Goal: Entertainment & Leisure: Consume media (video, audio)

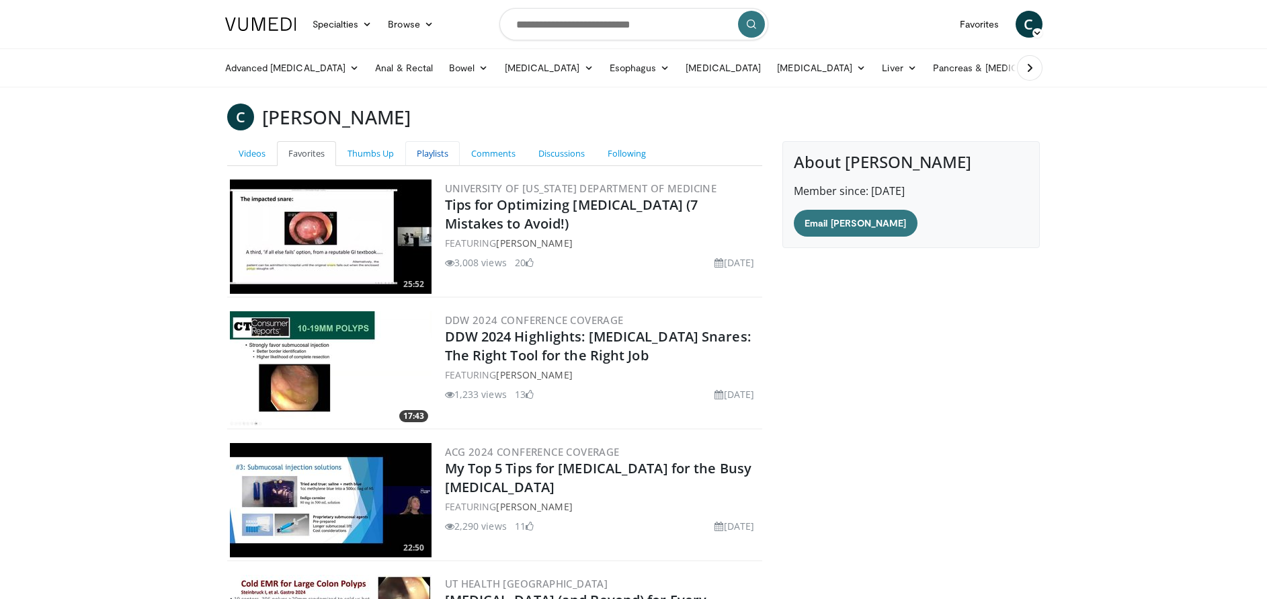
click at [433, 154] on link "Playlists" at bounding box center [432, 153] width 54 height 25
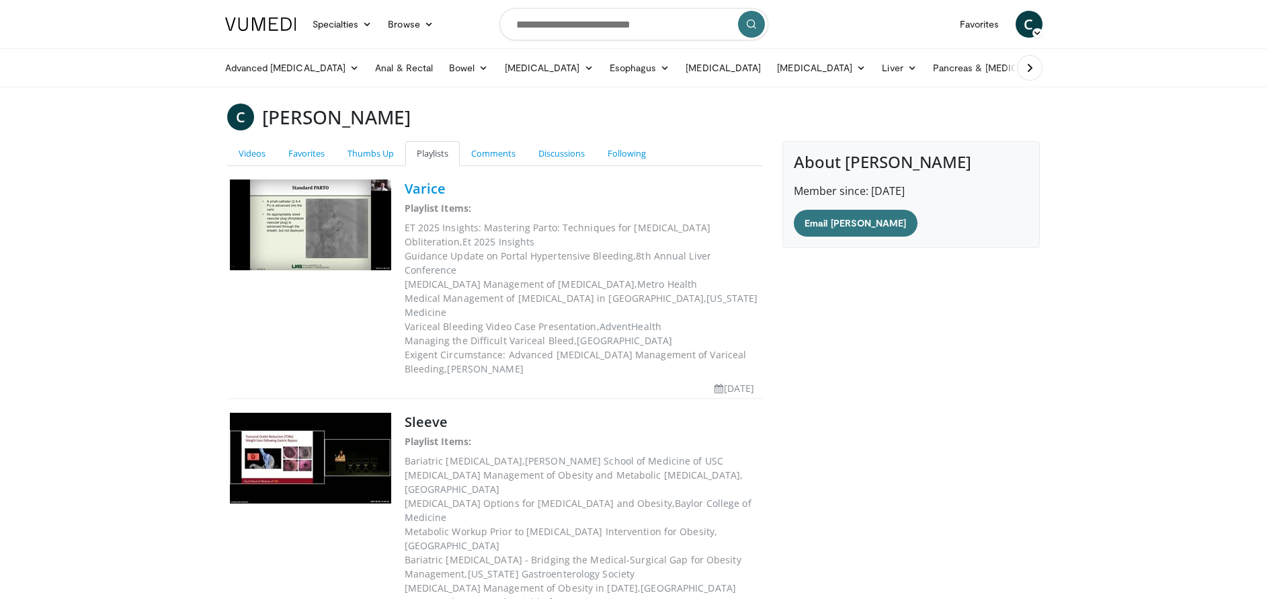
click at [427, 185] on link "Varice" at bounding box center [425, 188] width 42 height 18
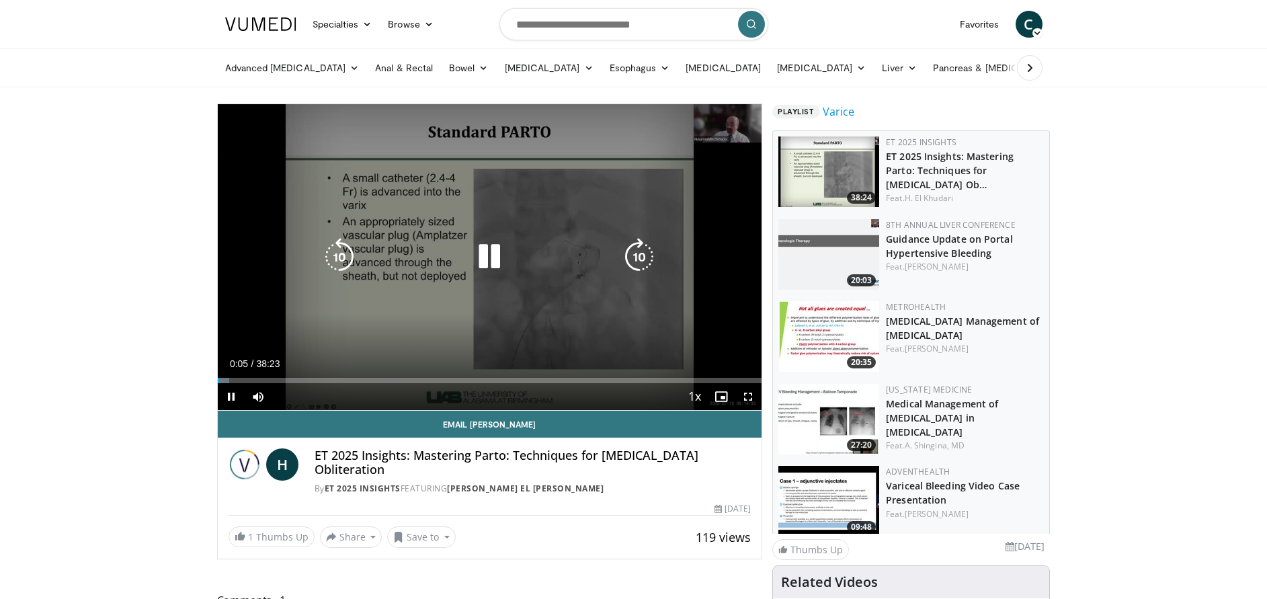
click at [632, 254] on icon "Video Player" at bounding box center [639, 257] width 38 height 38
click at [640, 254] on icon "Video Player" at bounding box center [639, 257] width 38 height 38
click at [639, 257] on icon "Video Player" at bounding box center [639, 257] width 38 height 38
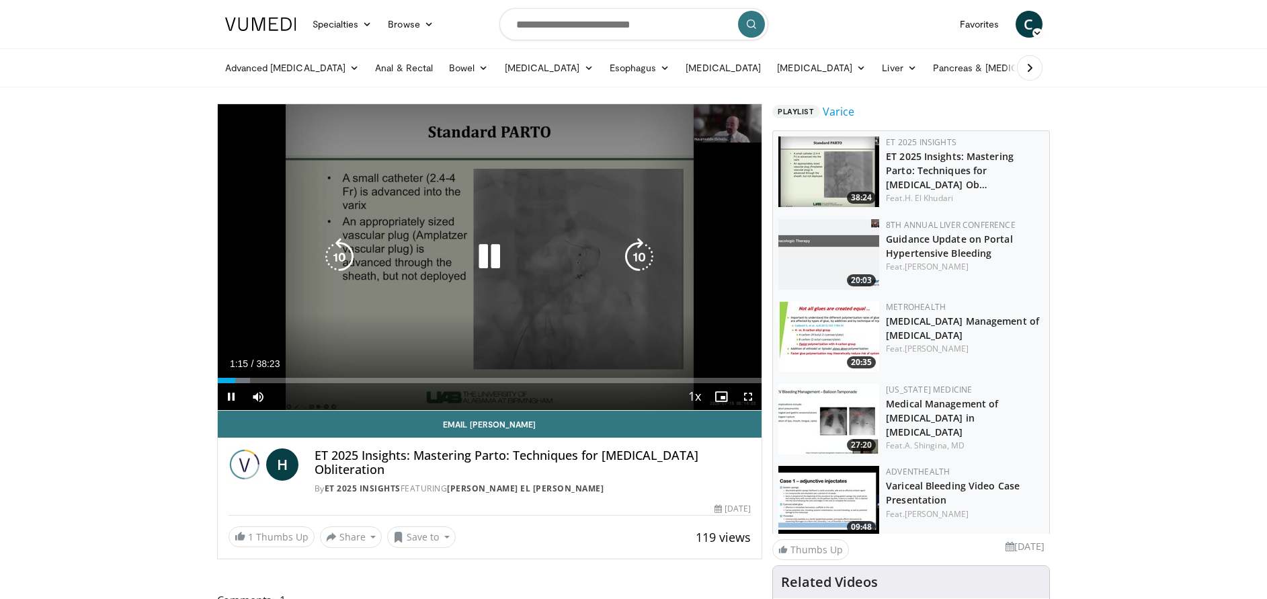
click at [639, 257] on icon "Video Player" at bounding box center [639, 257] width 38 height 38
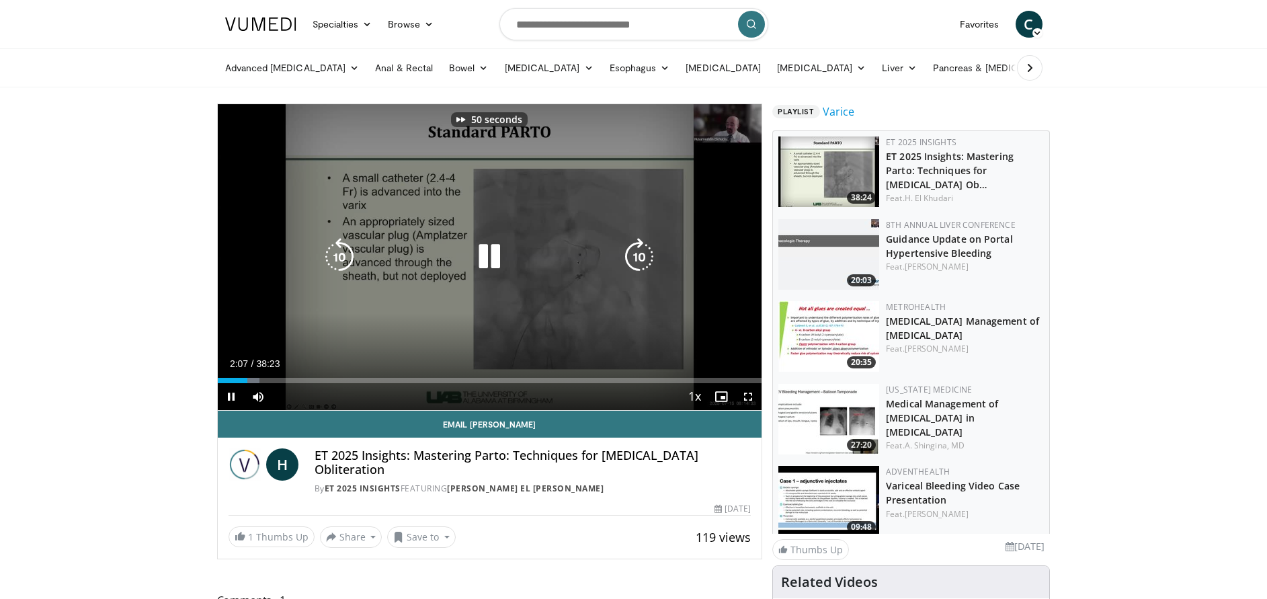
click at [639, 257] on icon "Video Player" at bounding box center [639, 257] width 38 height 38
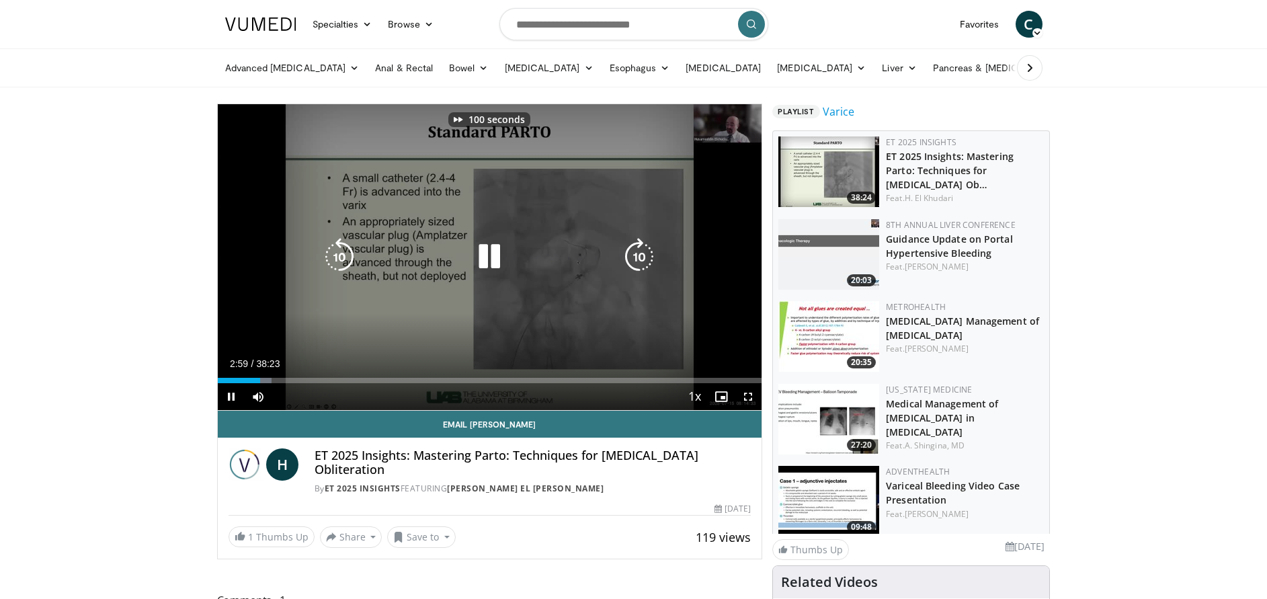
click at [639, 257] on icon "Video Player" at bounding box center [639, 257] width 38 height 38
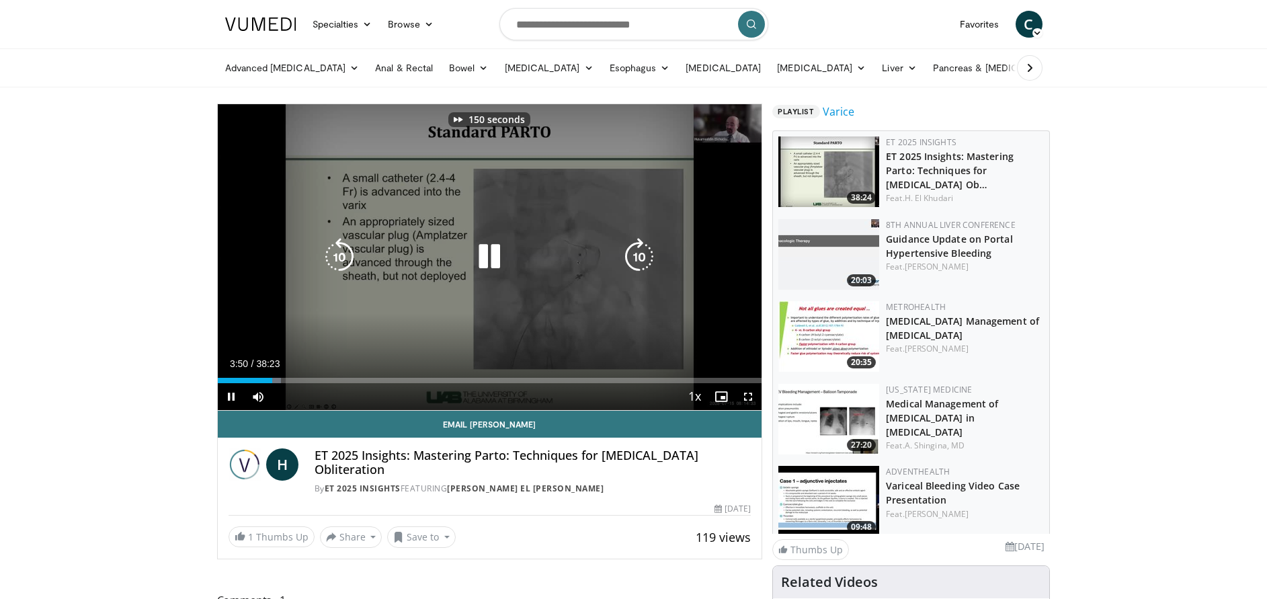
click at [639, 257] on icon "Video Player" at bounding box center [639, 257] width 38 height 38
click at [344, 264] on icon "Video Player" at bounding box center [340, 257] width 38 height 38
click at [648, 257] on icon "Video Player" at bounding box center [639, 257] width 38 height 38
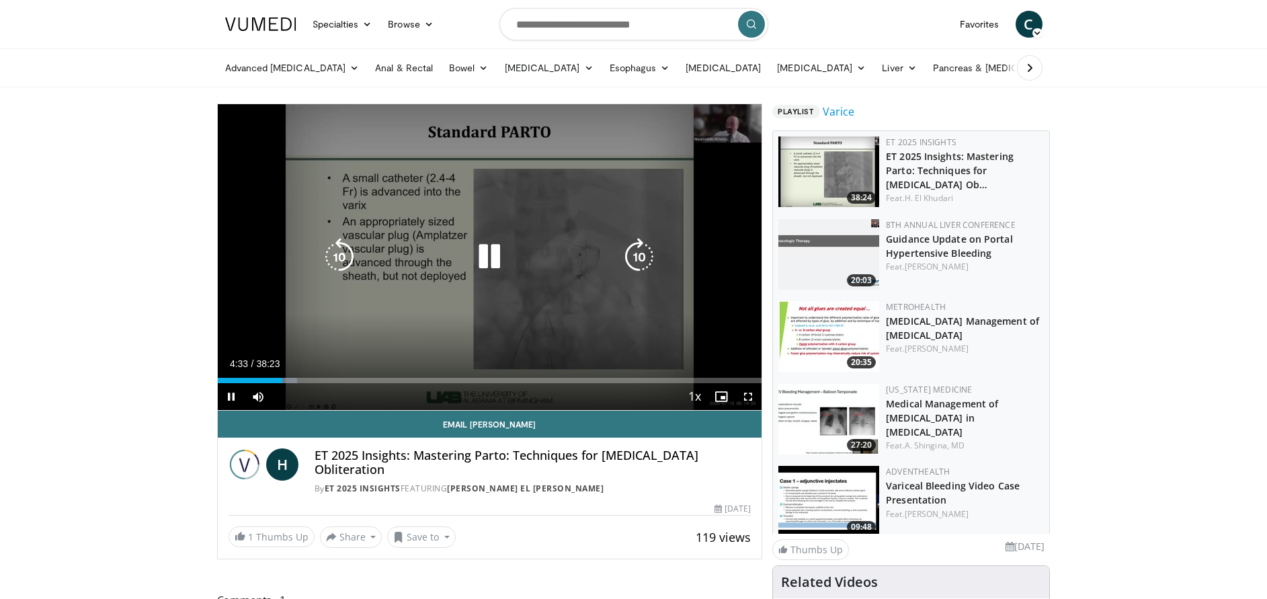
click at [633, 254] on icon "Video Player" at bounding box center [639, 257] width 38 height 38
click at [634, 257] on icon "Video Player" at bounding box center [639, 257] width 38 height 38
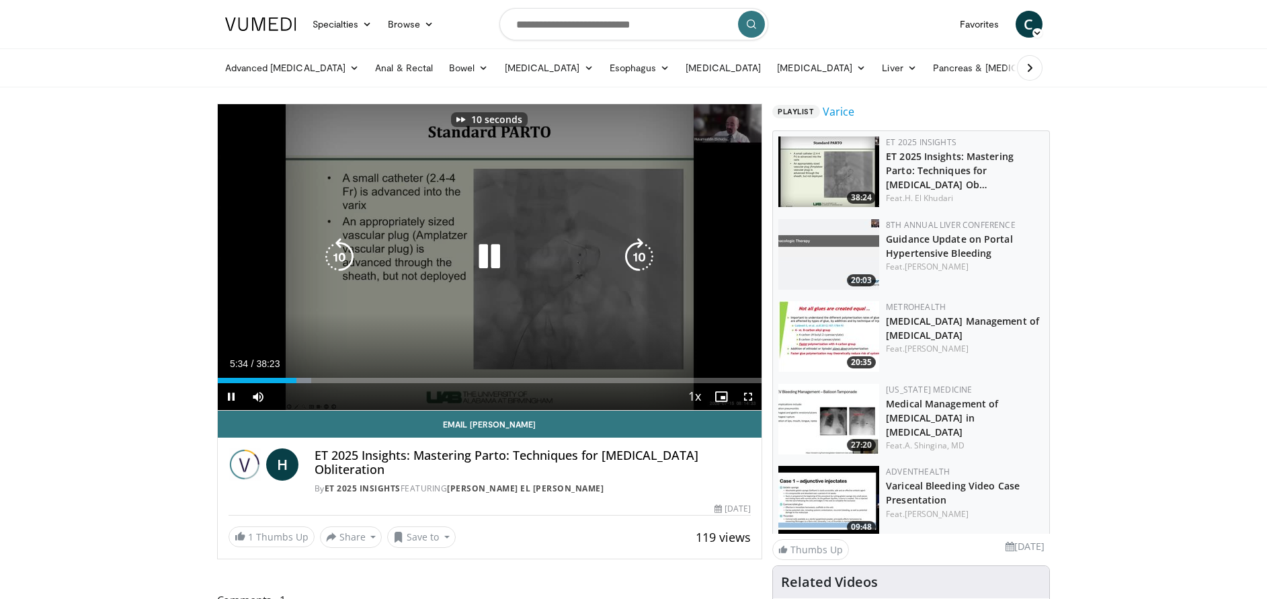
click at [634, 257] on icon "Video Player" at bounding box center [639, 257] width 38 height 38
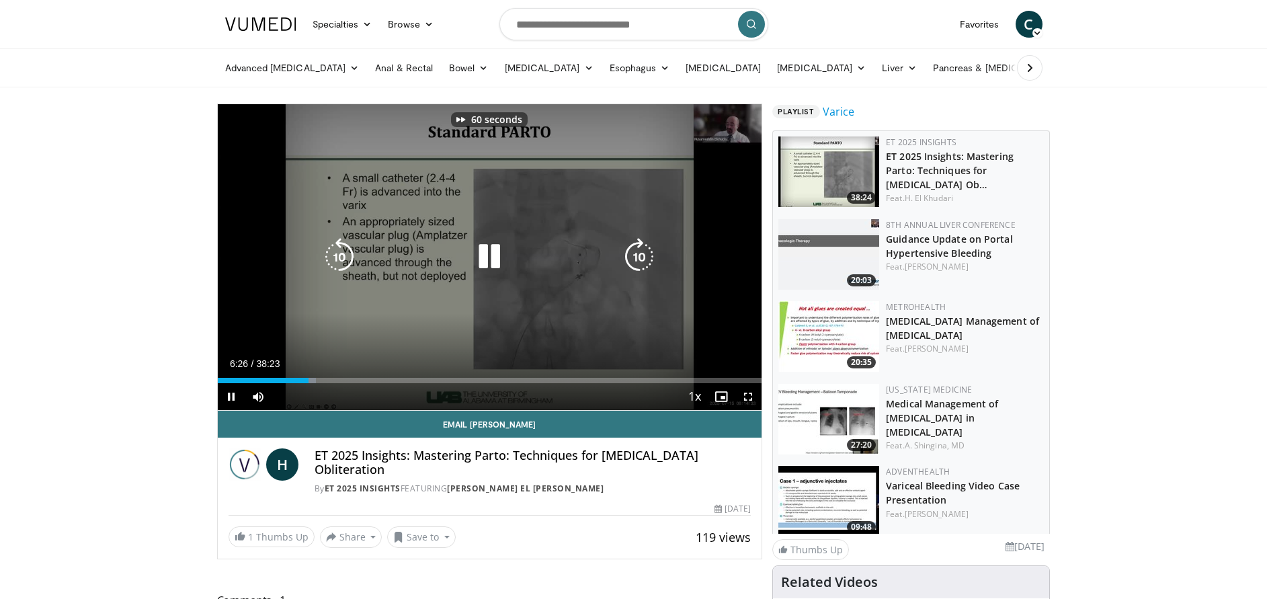
click at [634, 257] on icon "Video Player" at bounding box center [639, 257] width 38 height 38
click at [642, 254] on icon "Video Player" at bounding box center [639, 257] width 38 height 38
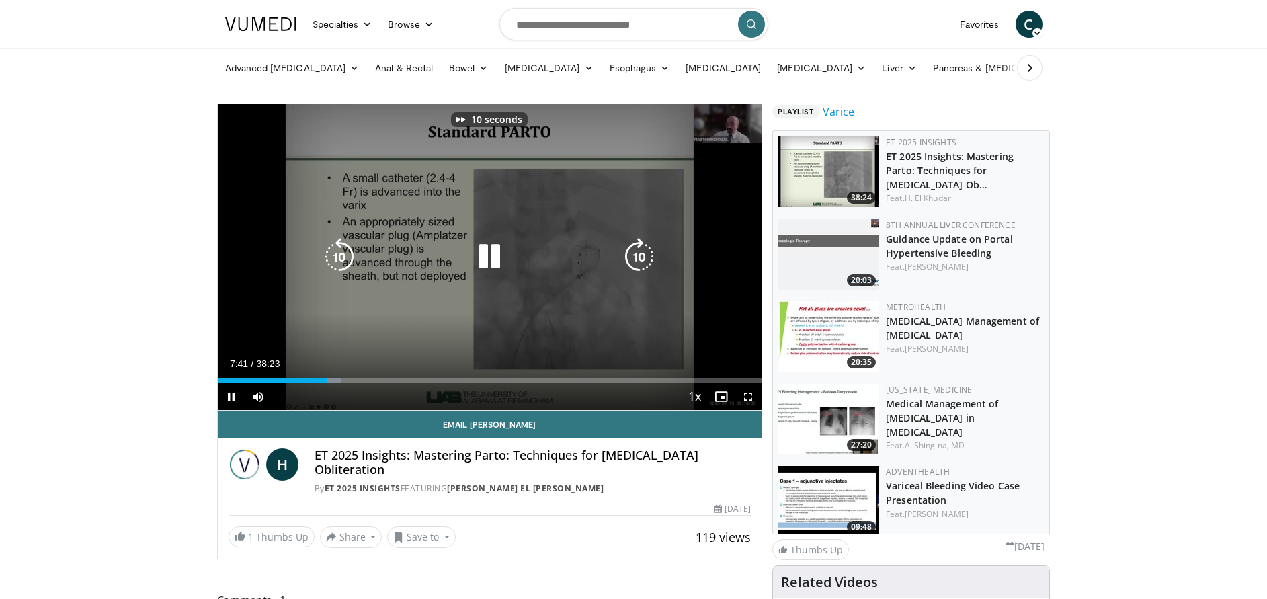
click at [642, 254] on icon "Video Player" at bounding box center [639, 257] width 38 height 38
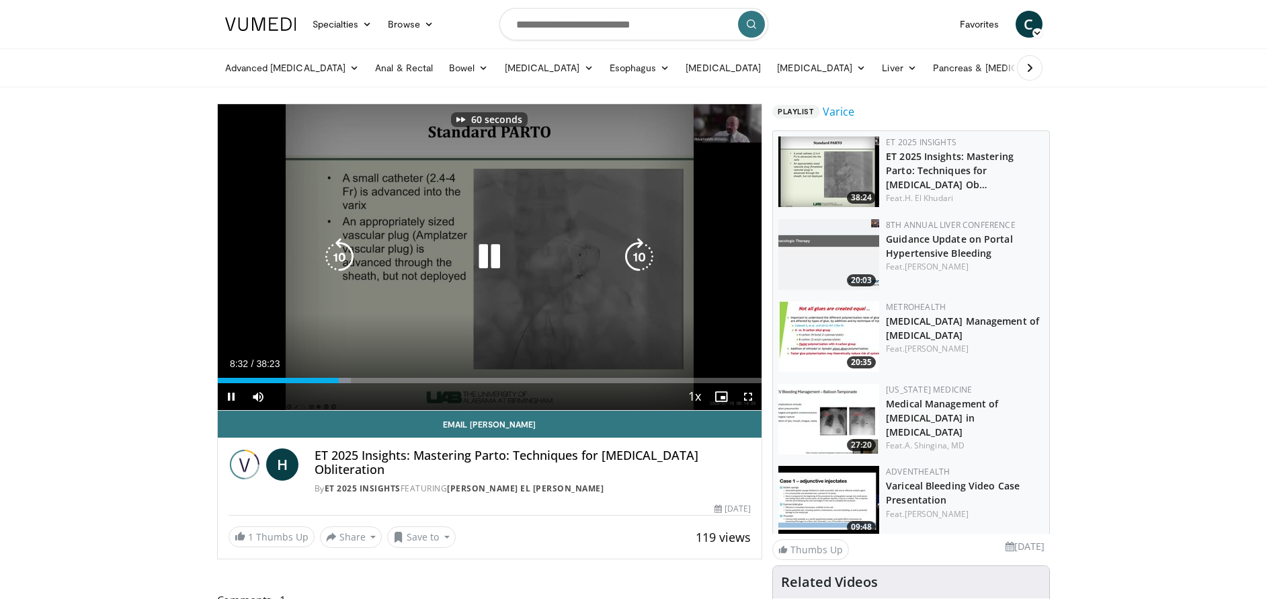
click at [642, 254] on icon "Video Player" at bounding box center [639, 257] width 38 height 38
click at [645, 255] on icon "Video Player" at bounding box center [639, 257] width 38 height 38
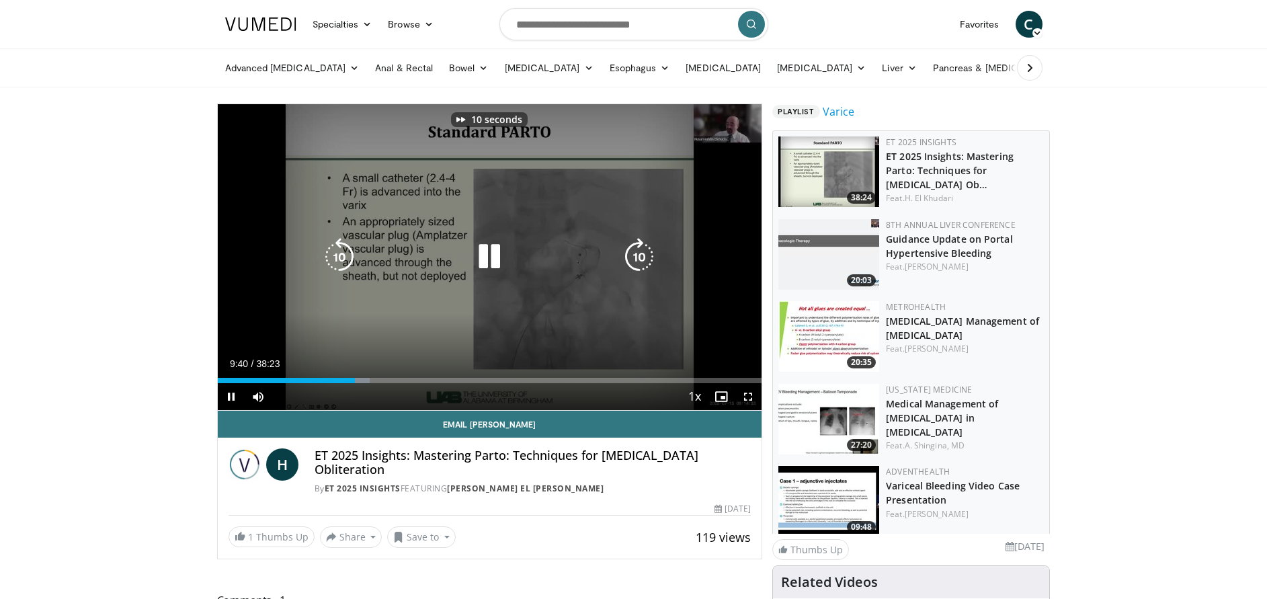
click at [645, 255] on icon "Video Player" at bounding box center [639, 257] width 38 height 38
click at [646, 265] on icon "Video Player" at bounding box center [639, 257] width 38 height 38
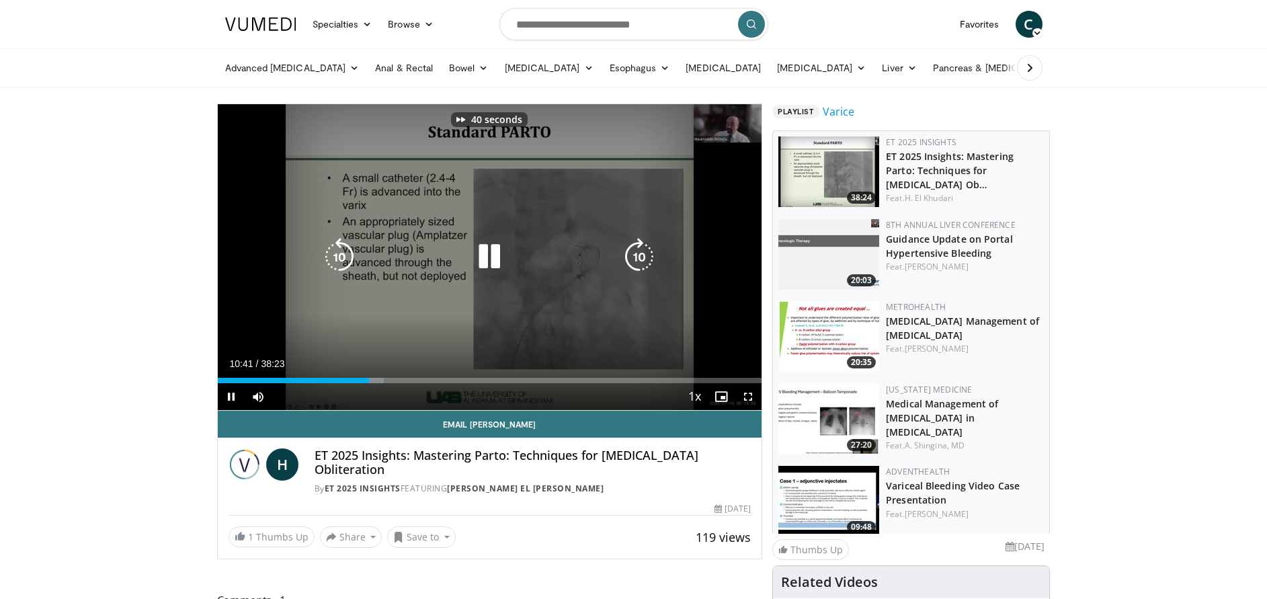
click at [646, 265] on icon "Video Player" at bounding box center [639, 257] width 38 height 38
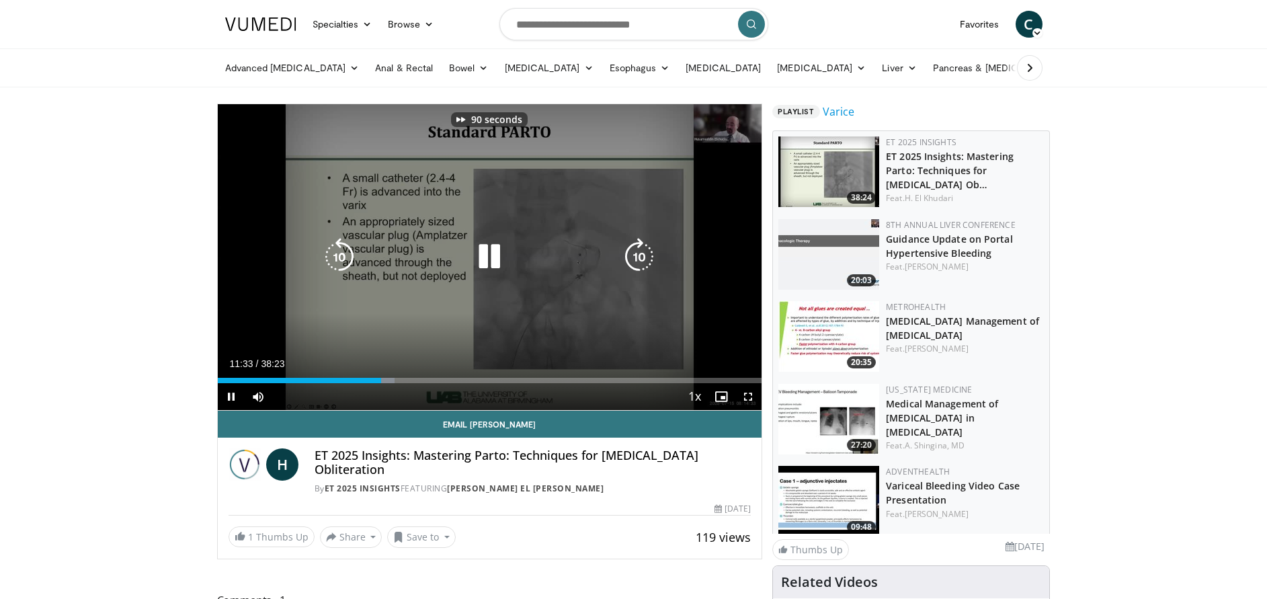
click at [646, 265] on icon "Video Player" at bounding box center [639, 257] width 38 height 38
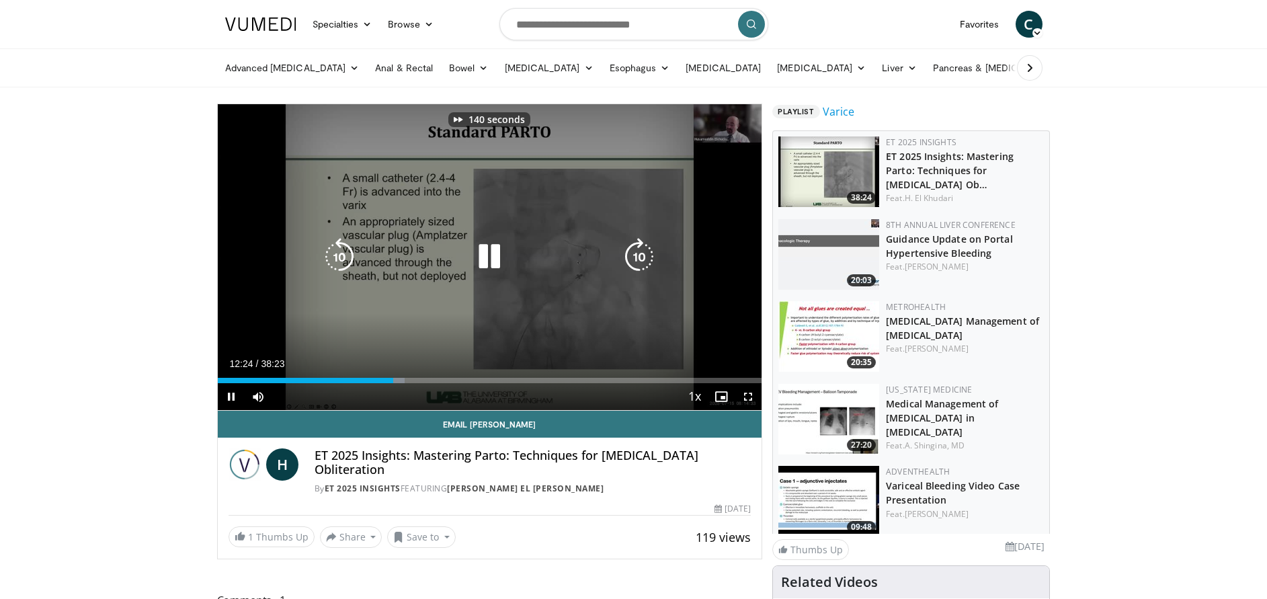
click at [646, 265] on icon "Video Player" at bounding box center [639, 257] width 38 height 38
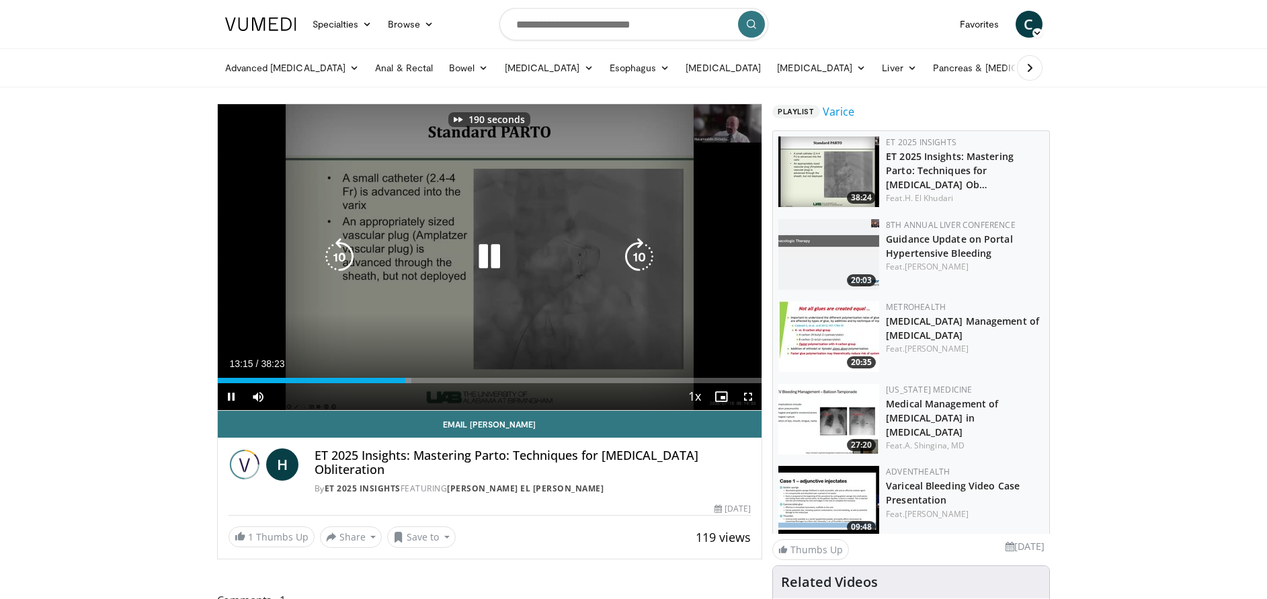
click at [646, 265] on icon "Video Player" at bounding box center [639, 257] width 38 height 38
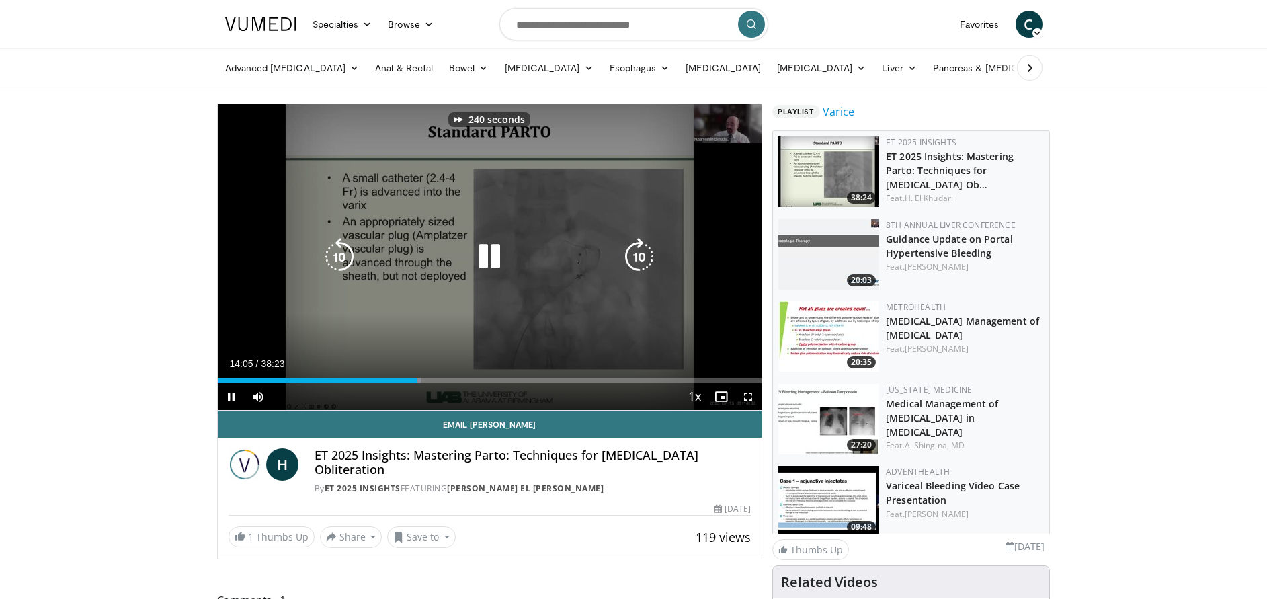
click at [646, 265] on icon "Video Player" at bounding box center [639, 257] width 38 height 38
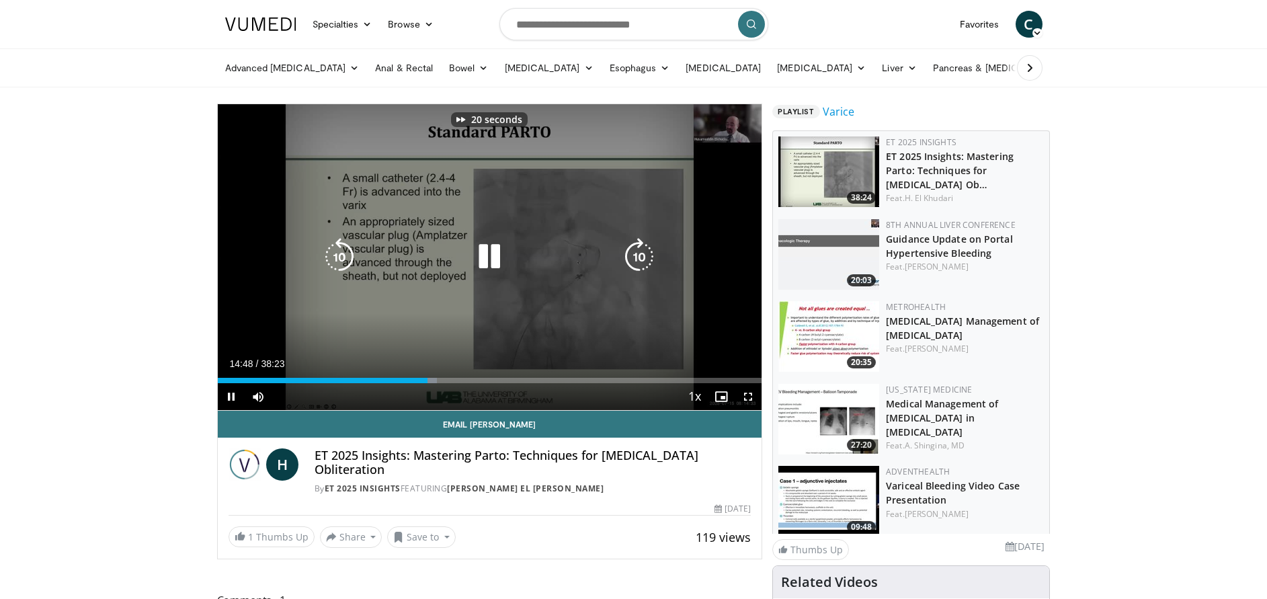
click at [646, 265] on icon "Video Player" at bounding box center [639, 257] width 38 height 38
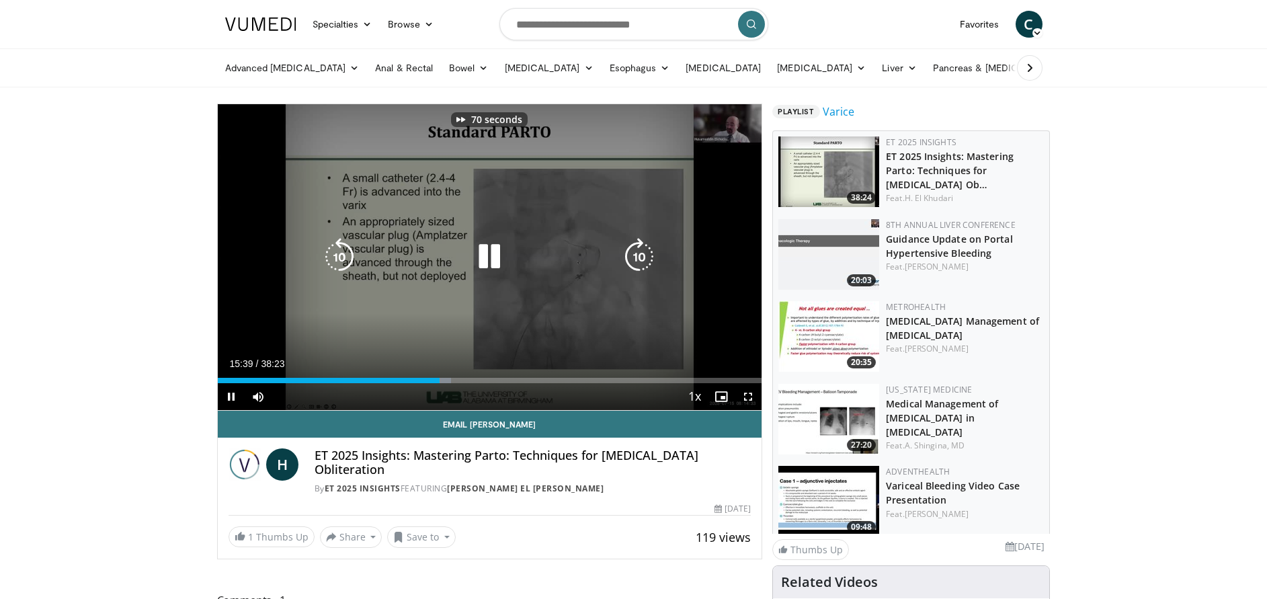
click at [646, 265] on icon "Video Player" at bounding box center [639, 257] width 38 height 38
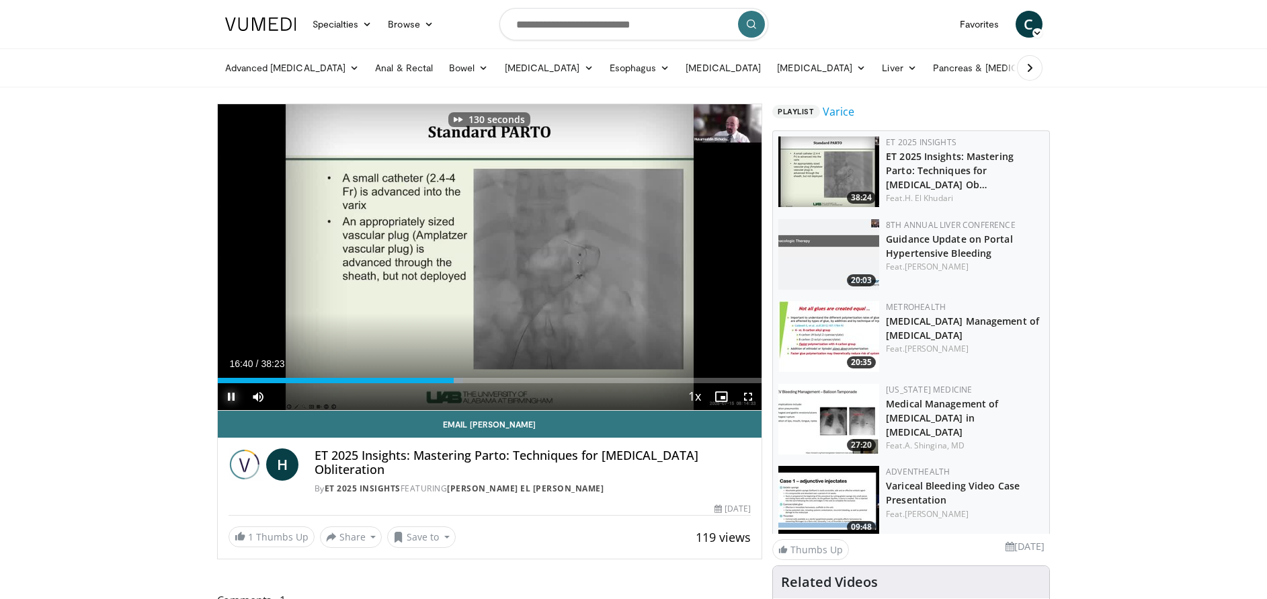
click at [229, 394] on span "Video Player" at bounding box center [231, 396] width 27 height 27
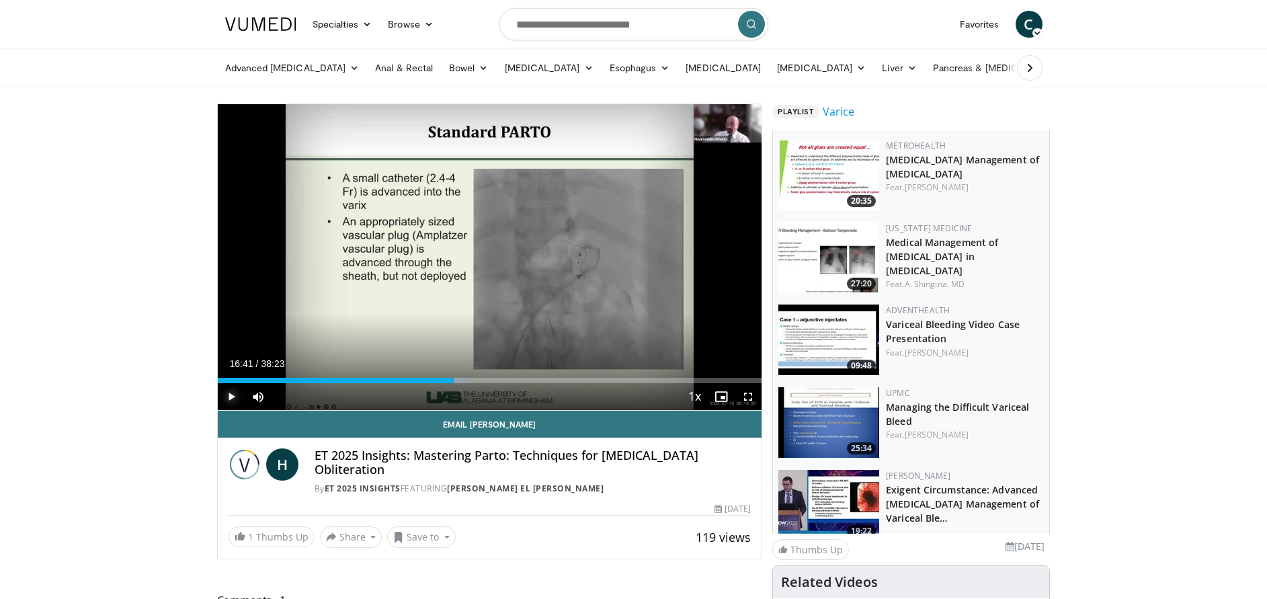
scroll to position [180, 0]
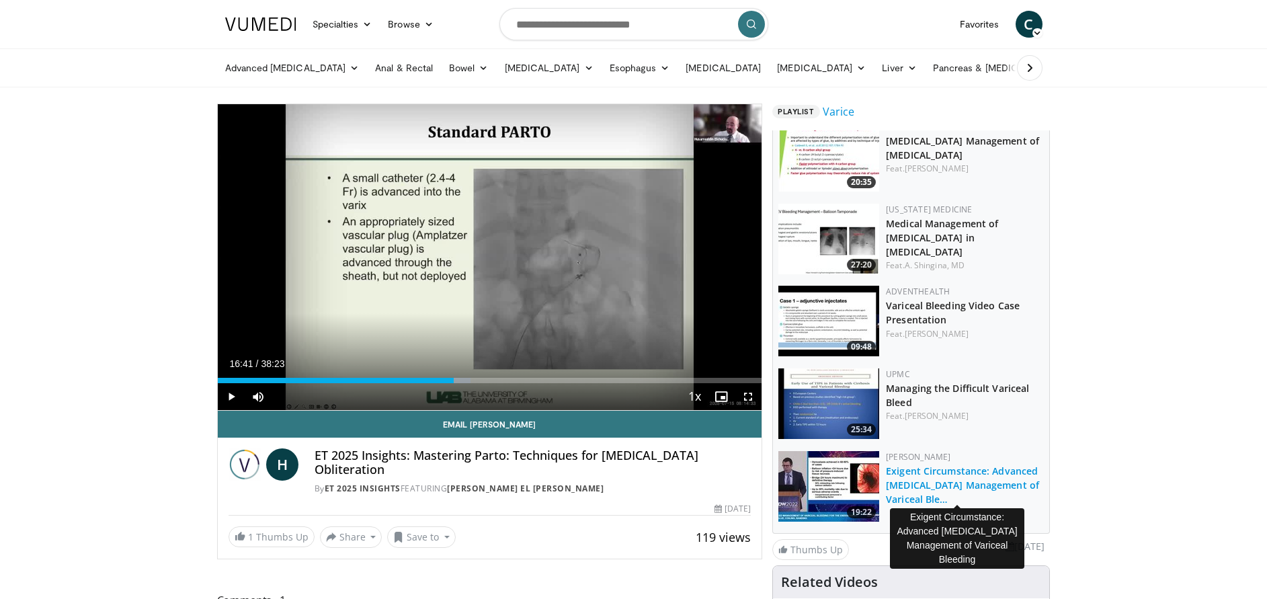
click at [944, 483] on link "Exigent Circumstance: Advanced [MEDICAL_DATA] Management of Variceal Ble…" at bounding box center [962, 484] width 153 height 41
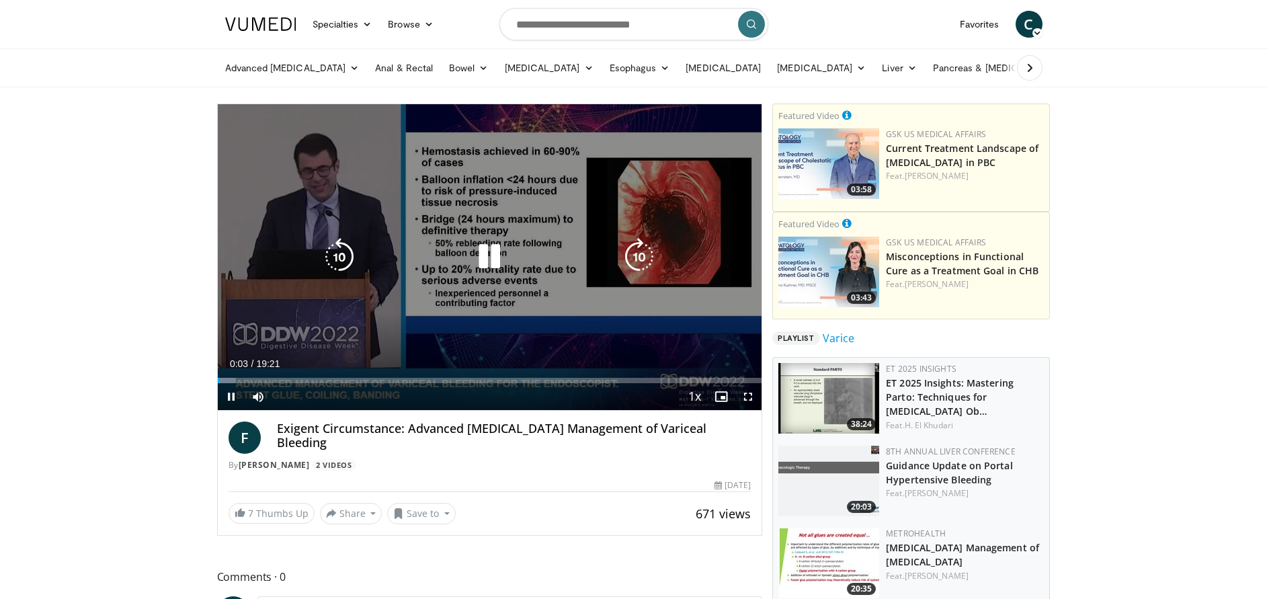
click at [635, 256] on icon "Video Player" at bounding box center [639, 257] width 38 height 38
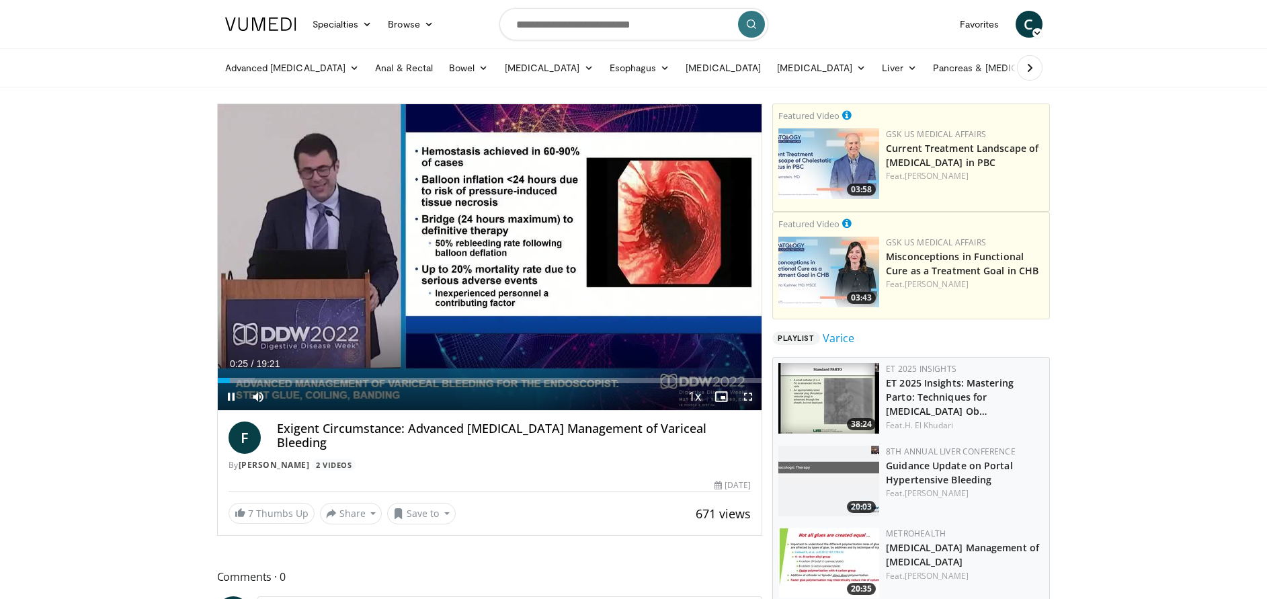
click at [744, 398] on span "Video Player" at bounding box center [747, 396] width 27 height 27
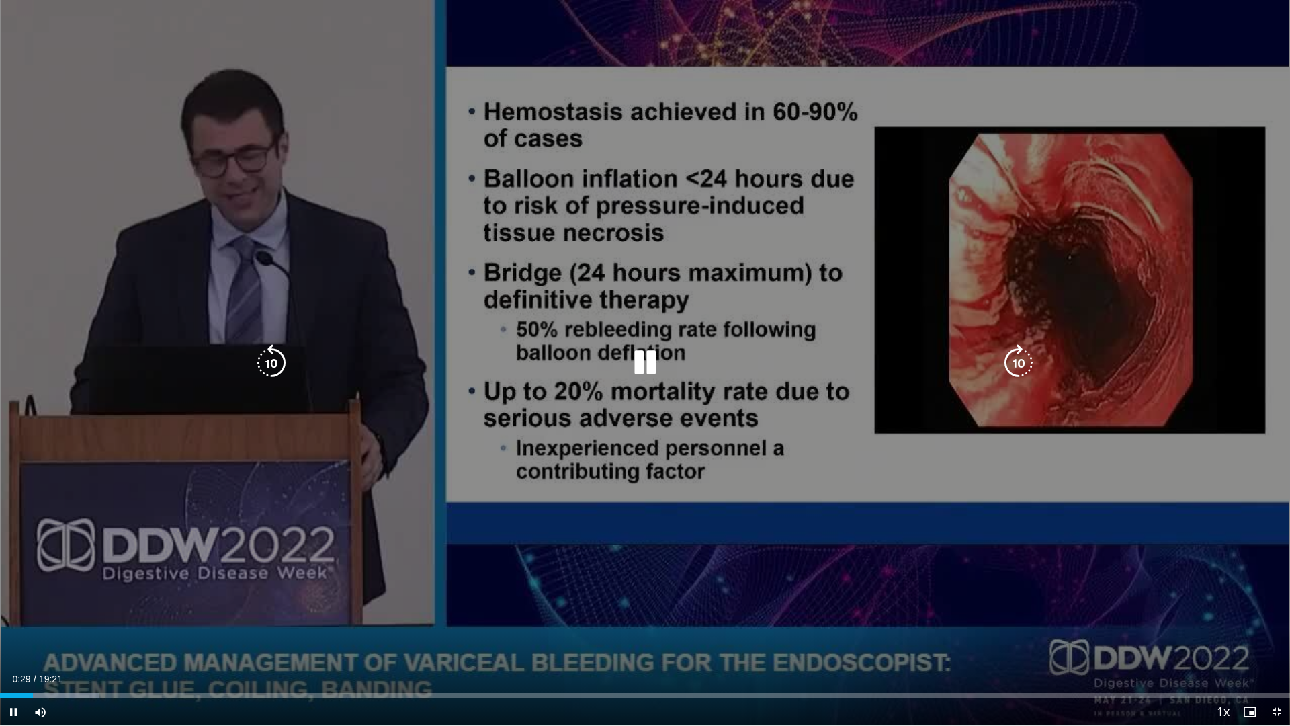
click at [263, 372] on icon "Video Player" at bounding box center [272, 363] width 38 height 38
click at [271, 356] on icon "Video Player" at bounding box center [272, 363] width 38 height 38
click at [1017, 372] on icon "Video Player" at bounding box center [1019, 363] width 38 height 38
click at [1014, 361] on icon "Video Player" at bounding box center [1019, 363] width 38 height 38
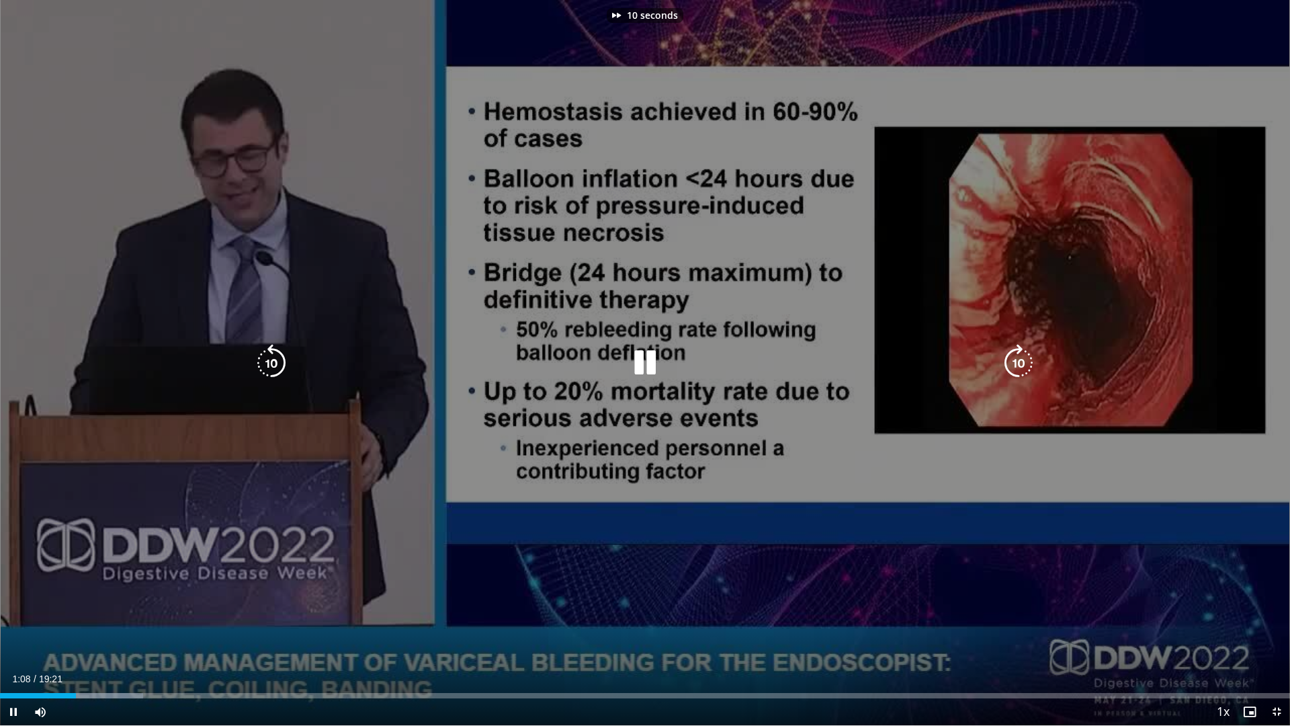
click at [1014, 361] on icon "Video Player" at bounding box center [1019, 363] width 38 height 38
click at [1014, 361] on div "30 seconds Tap to unmute" at bounding box center [645, 362] width 1290 height 725
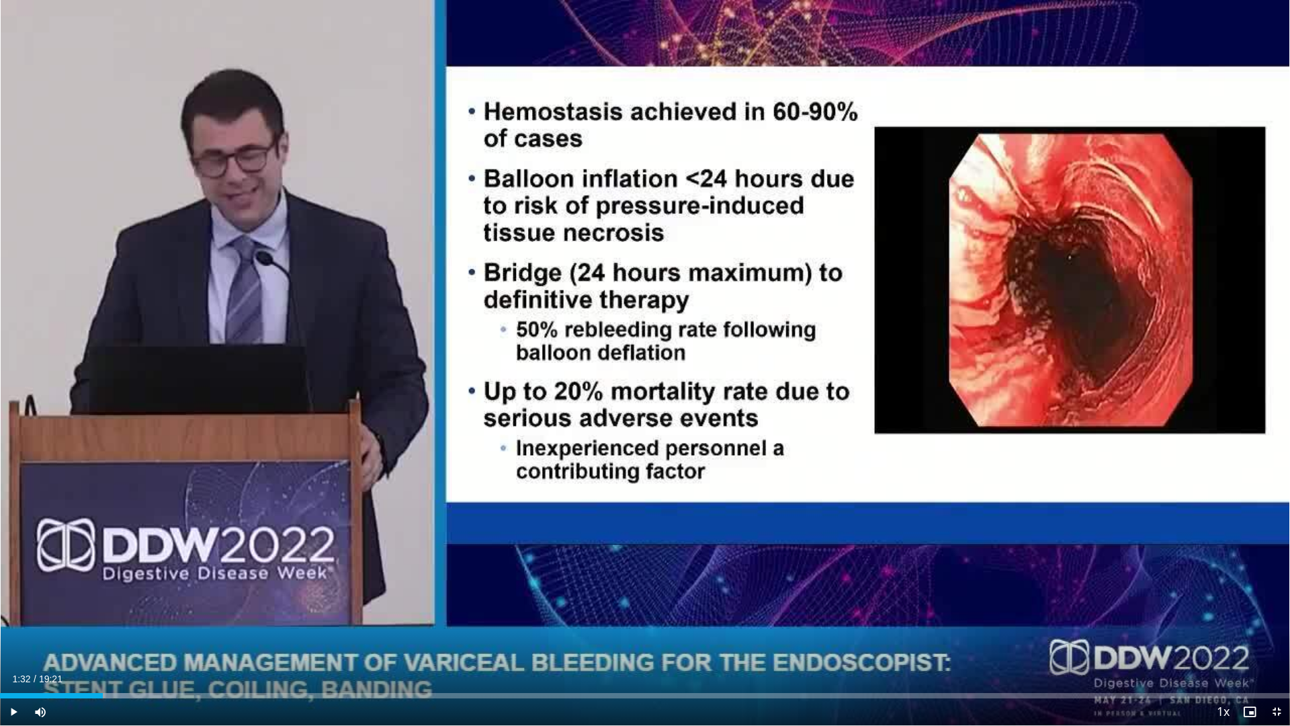
click at [1014, 361] on div "30 seconds Tap to unmute" at bounding box center [645, 362] width 1290 height 725
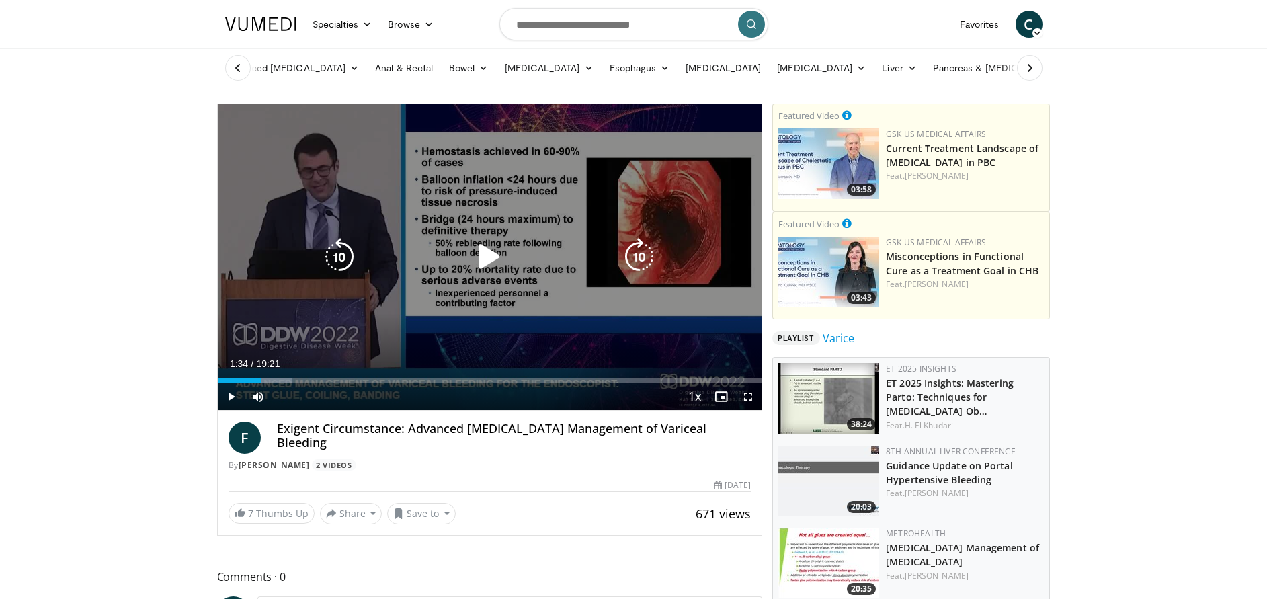
click at [636, 258] on icon "Video Player" at bounding box center [639, 257] width 38 height 38
click at [649, 245] on icon "Video Player" at bounding box center [639, 257] width 38 height 38
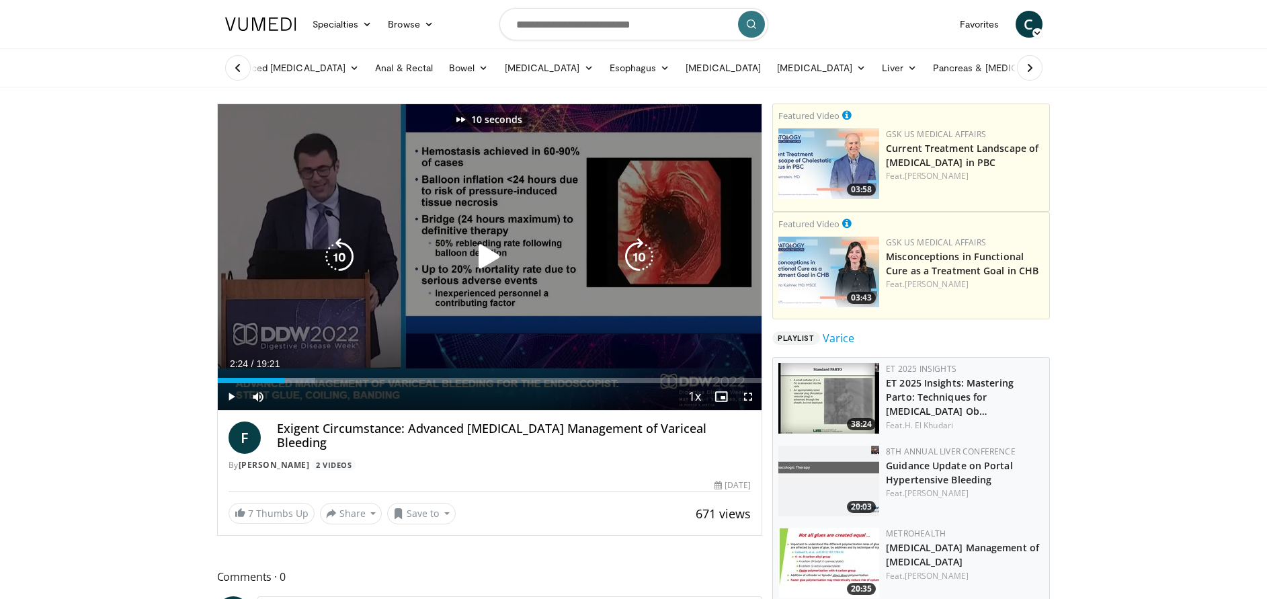
click at [649, 245] on icon "Video Player" at bounding box center [639, 257] width 38 height 38
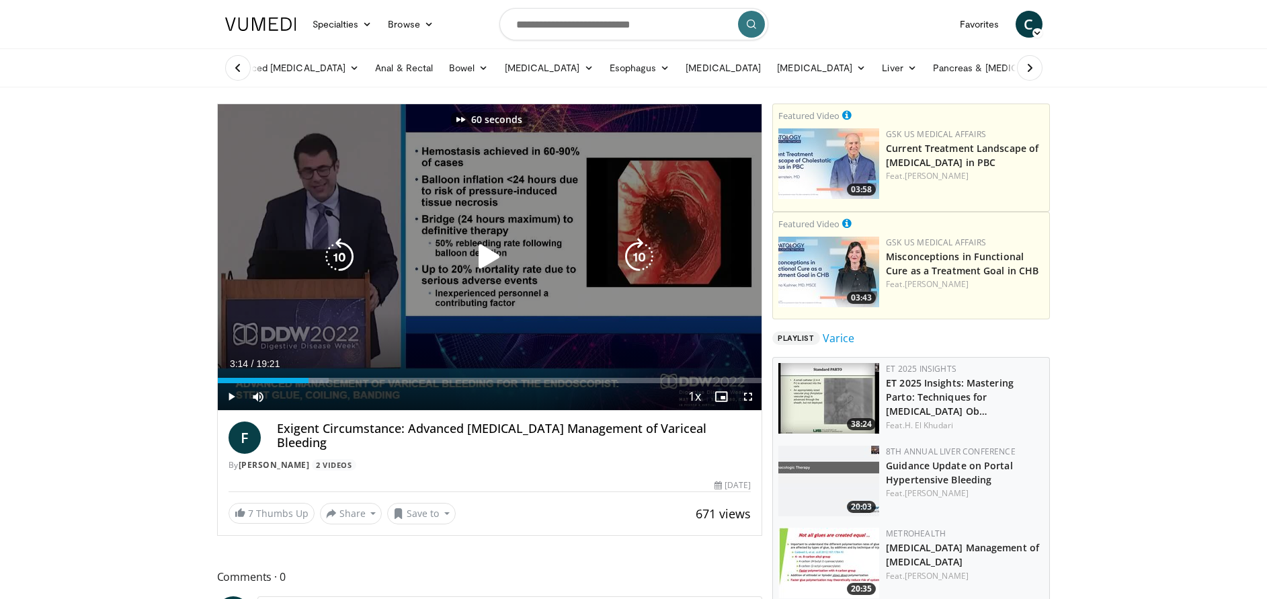
click at [649, 245] on icon "Video Player" at bounding box center [639, 257] width 38 height 38
click at [338, 254] on icon "Video Player" at bounding box center [340, 257] width 38 height 38
click at [477, 247] on icon "Video Player" at bounding box center [489, 257] width 38 height 38
click at [634, 251] on icon "Video Player" at bounding box center [639, 257] width 38 height 38
click at [646, 251] on icon "Video Player" at bounding box center [639, 257] width 38 height 38
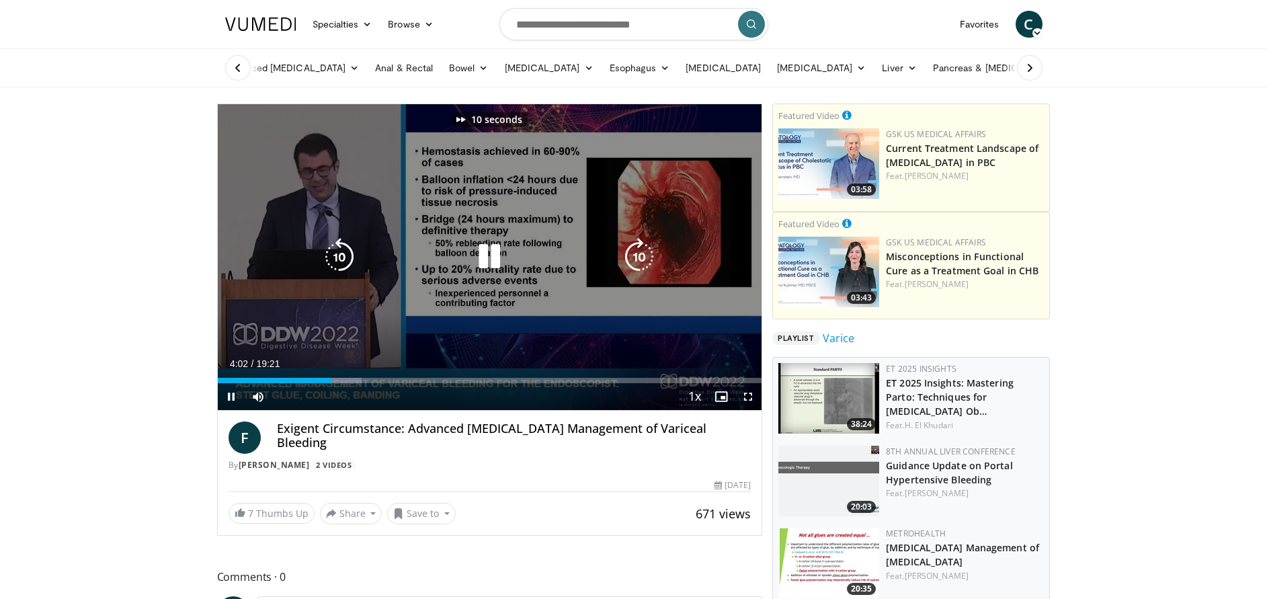
click at [646, 251] on icon "Video Player" at bounding box center [639, 257] width 38 height 38
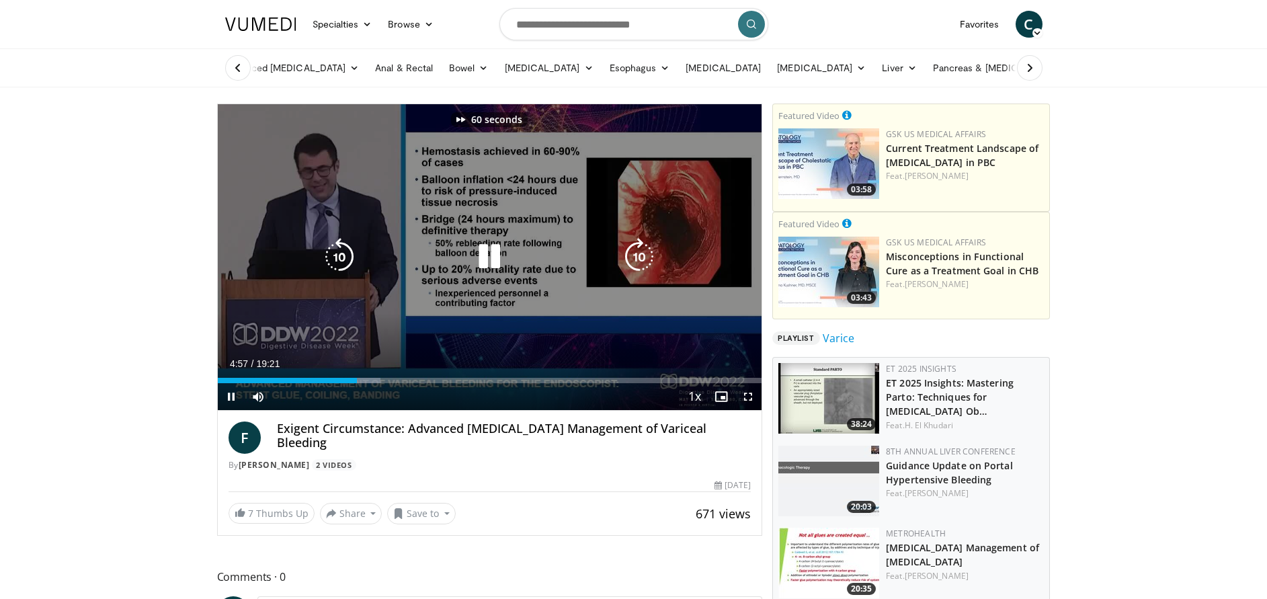
click at [646, 251] on icon "Video Player" at bounding box center [639, 257] width 38 height 38
click at [641, 257] on icon "Video Player" at bounding box center [639, 257] width 38 height 38
click at [632, 256] on icon "Video Player" at bounding box center [639, 257] width 38 height 38
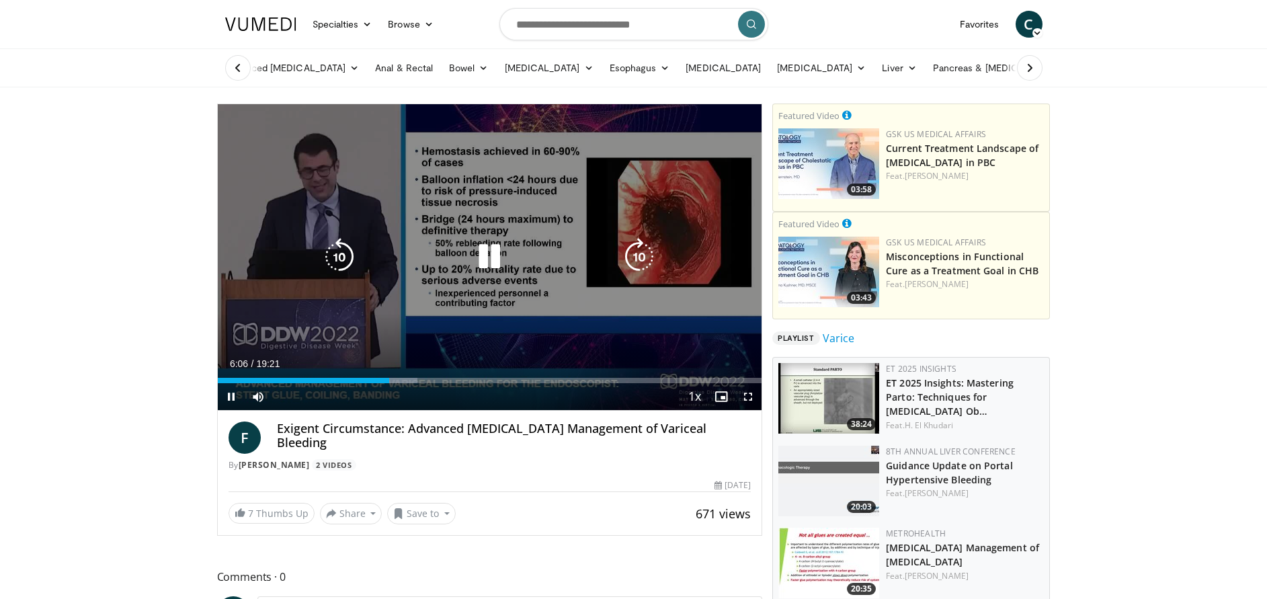
click at [347, 260] on icon "Video Player" at bounding box center [340, 257] width 38 height 38
click at [649, 259] on icon "Video Player" at bounding box center [639, 257] width 38 height 38
click at [648, 256] on icon "Video Player" at bounding box center [639, 257] width 38 height 38
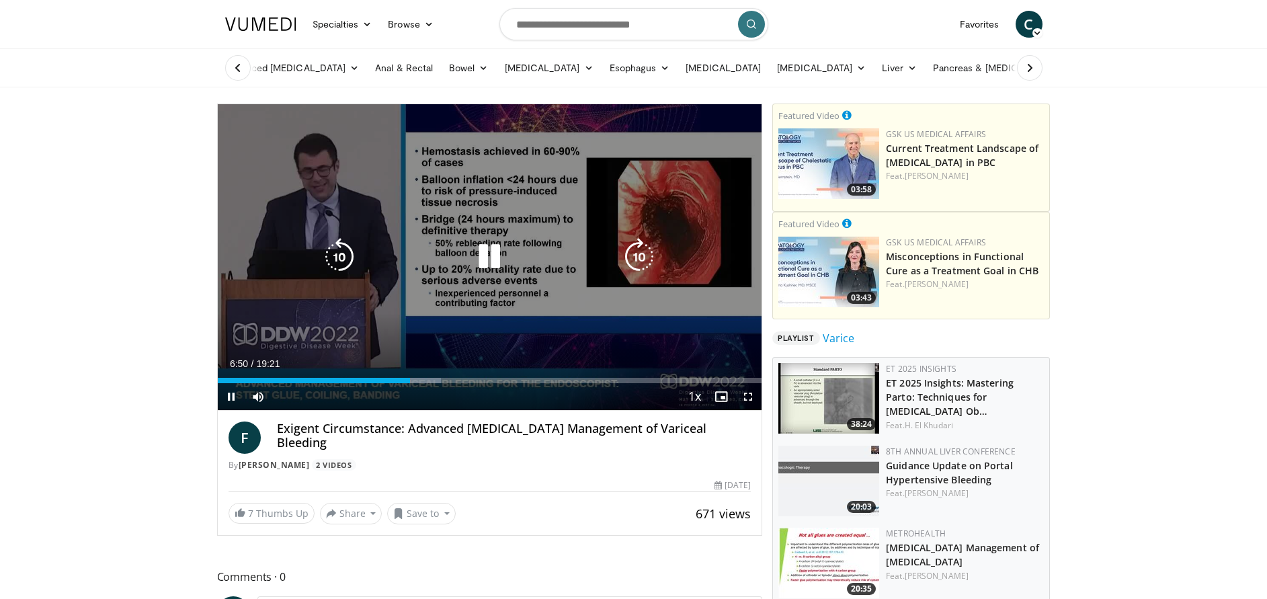
click at [645, 260] on icon "Video Player" at bounding box center [639, 257] width 38 height 38
click at [636, 251] on icon "Video Player" at bounding box center [639, 257] width 38 height 38
click at [344, 241] on icon "Video Player" at bounding box center [340, 257] width 38 height 38
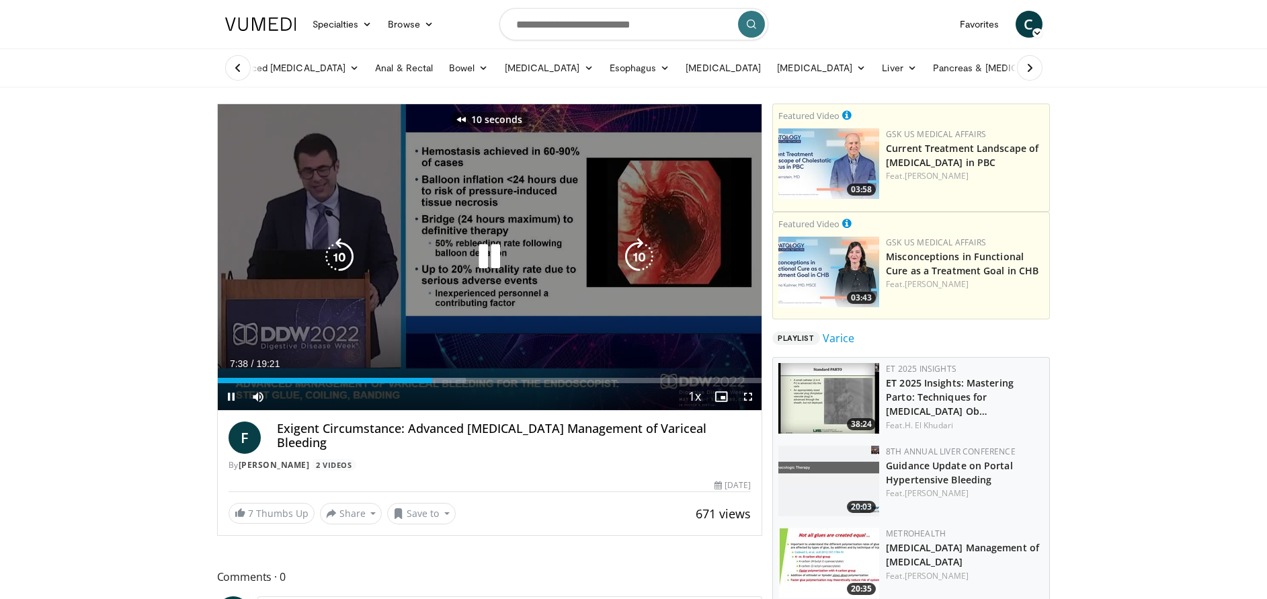
click at [344, 241] on icon "Video Player" at bounding box center [340, 257] width 38 height 38
click at [629, 265] on icon "Video Player" at bounding box center [639, 257] width 38 height 38
click at [335, 249] on icon "Video Player" at bounding box center [340, 257] width 38 height 38
click at [644, 249] on icon "Video Player" at bounding box center [639, 257] width 38 height 38
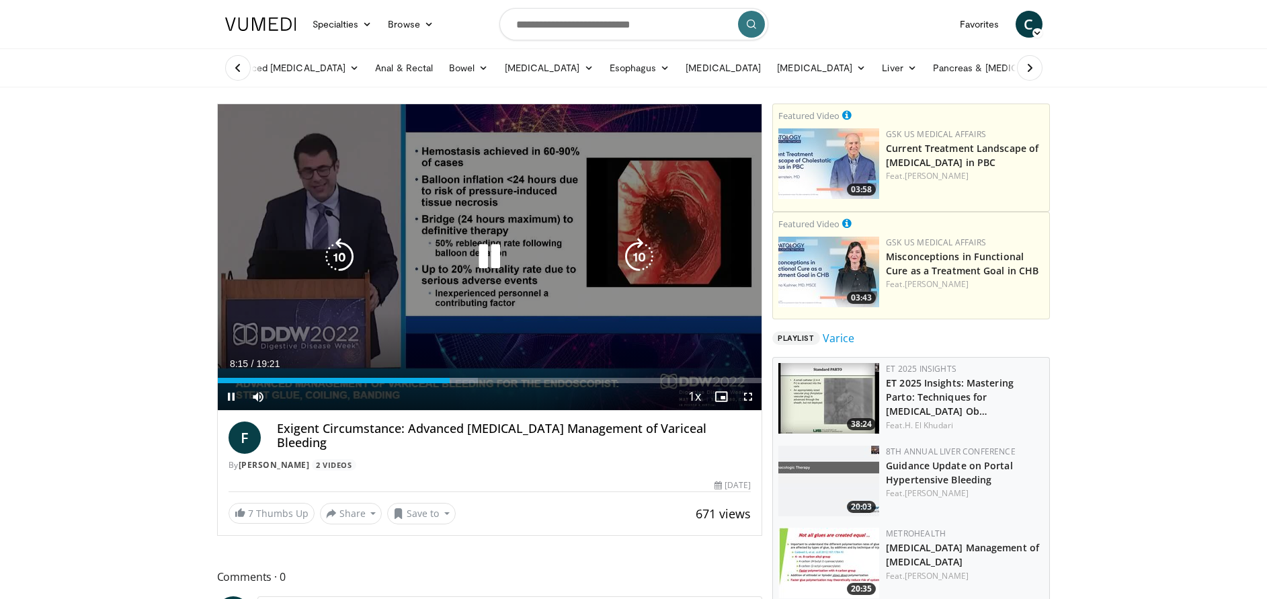
click at [647, 254] on icon "Video Player" at bounding box center [639, 257] width 38 height 38
click at [647, 257] on icon "Video Player" at bounding box center [639, 257] width 38 height 38
click at [642, 257] on icon "Video Player" at bounding box center [639, 257] width 38 height 38
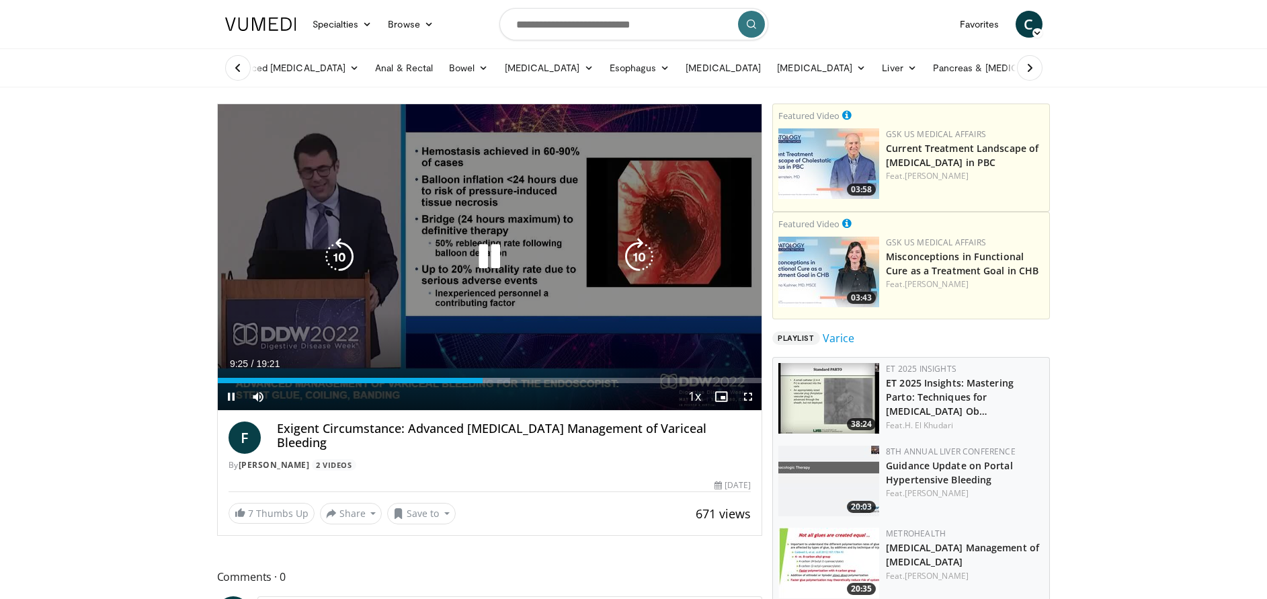
click at [648, 249] on icon "Video Player" at bounding box center [639, 257] width 38 height 38
click at [635, 249] on icon "Video Player" at bounding box center [639, 257] width 38 height 38
click at [644, 246] on icon "Video Player" at bounding box center [639, 257] width 38 height 38
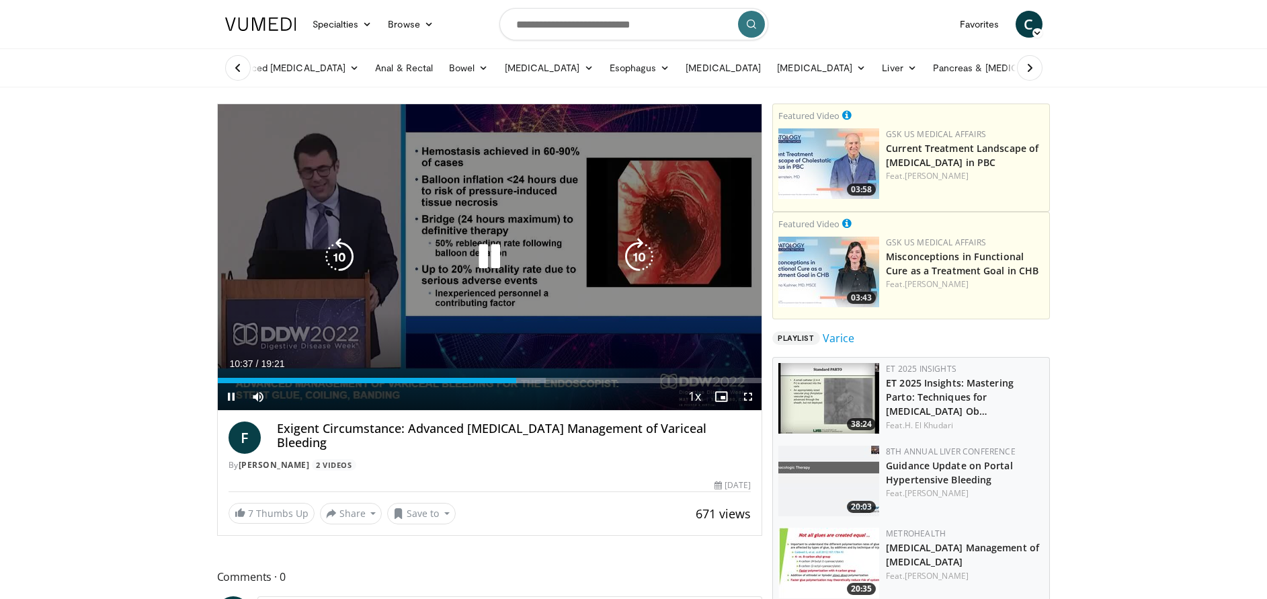
click at [646, 239] on icon "Video Player" at bounding box center [639, 257] width 38 height 38
click at [642, 254] on icon "Video Player" at bounding box center [639, 257] width 38 height 38
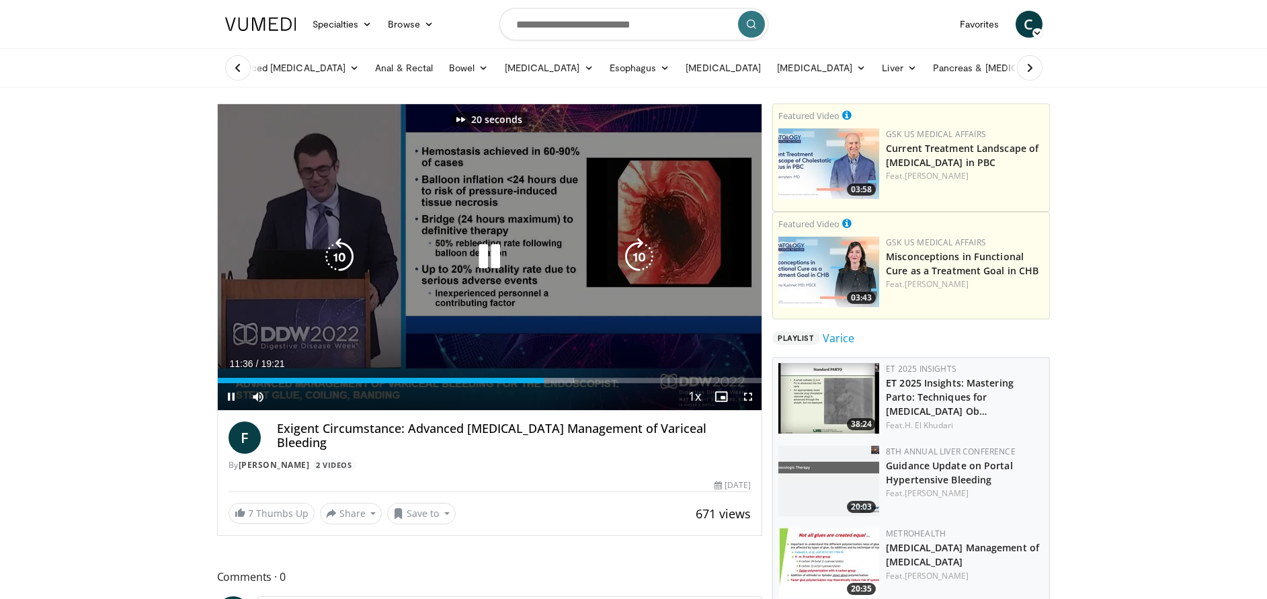
click at [642, 254] on icon "Video Player" at bounding box center [639, 257] width 38 height 38
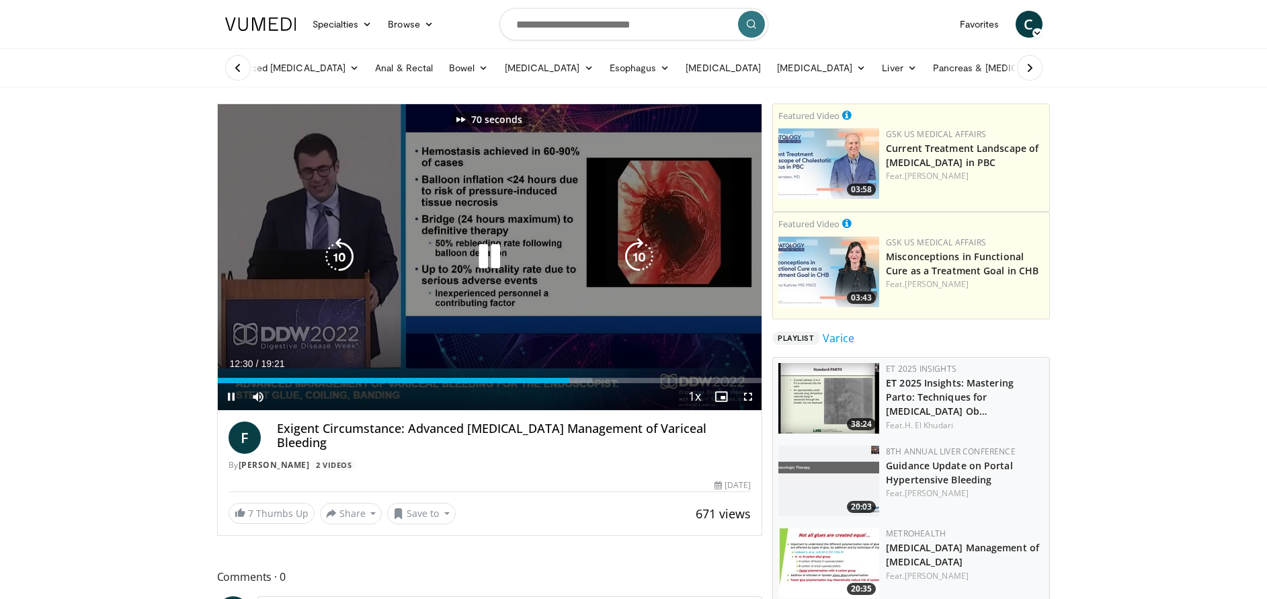
click at [642, 254] on icon "Video Player" at bounding box center [639, 257] width 38 height 38
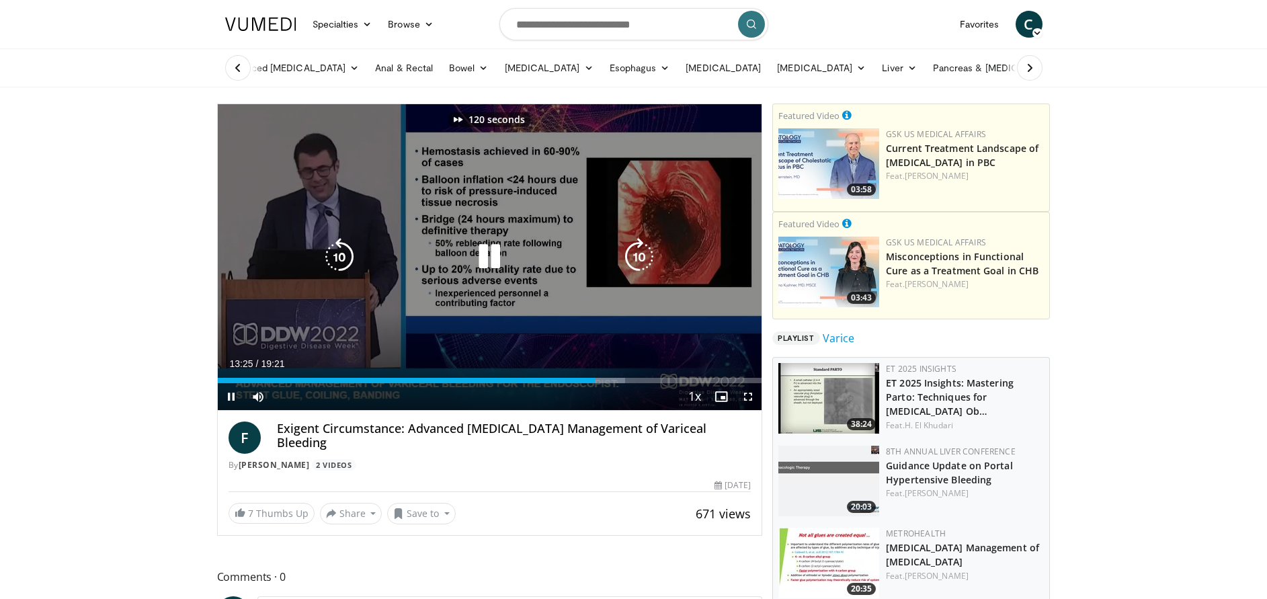
click at [339, 260] on icon "Video Player" at bounding box center [340, 257] width 38 height 38
click at [635, 254] on icon "Video Player" at bounding box center [639, 257] width 38 height 38
click at [645, 255] on icon "Video Player" at bounding box center [639, 257] width 38 height 38
click at [642, 251] on icon "Video Player" at bounding box center [639, 257] width 38 height 38
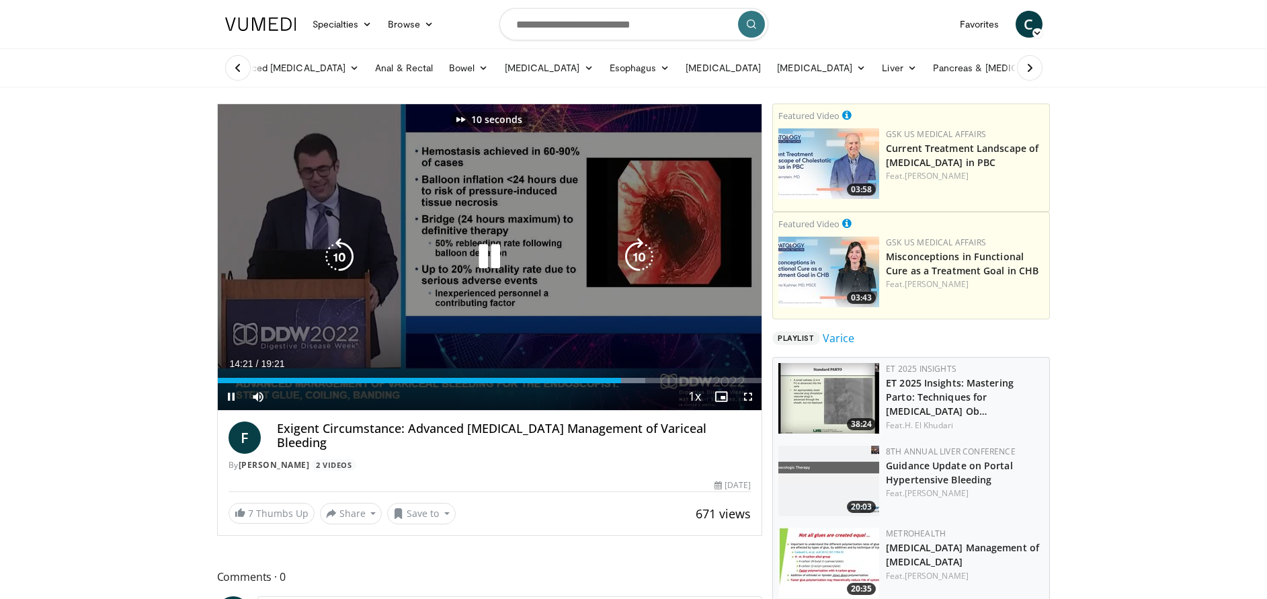
click at [642, 251] on icon "Video Player" at bounding box center [639, 257] width 38 height 38
click at [647, 244] on icon "Video Player" at bounding box center [639, 257] width 38 height 38
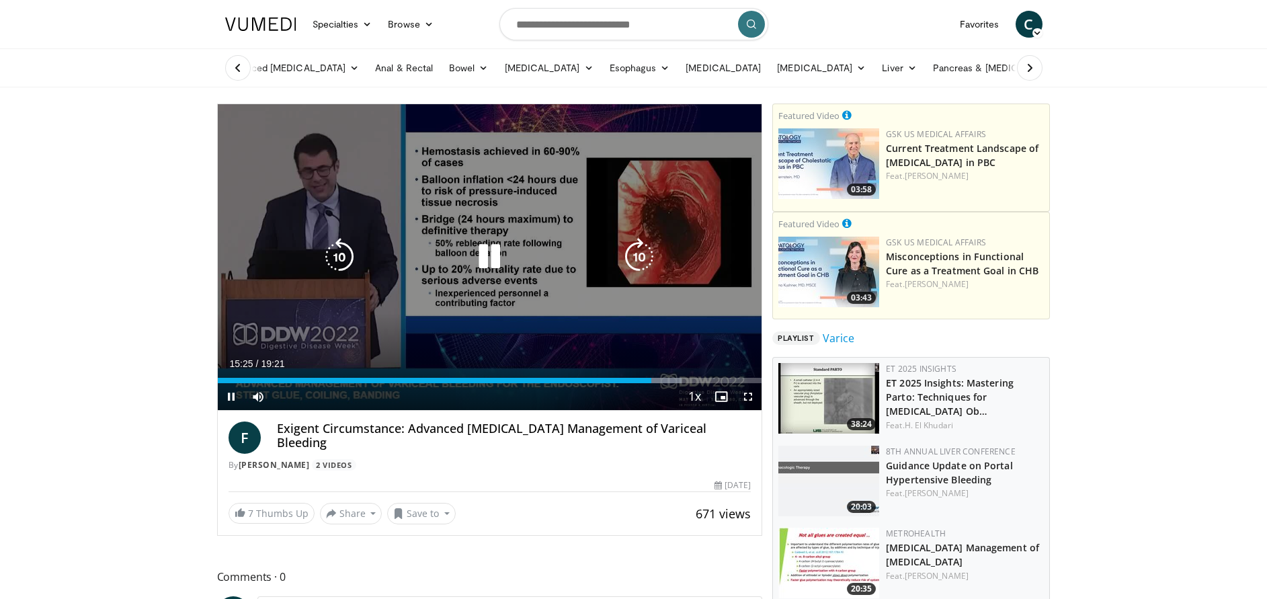
click at [646, 248] on icon "Video Player" at bounding box center [639, 257] width 38 height 38
click at [644, 251] on icon "Video Player" at bounding box center [639, 257] width 38 height 38
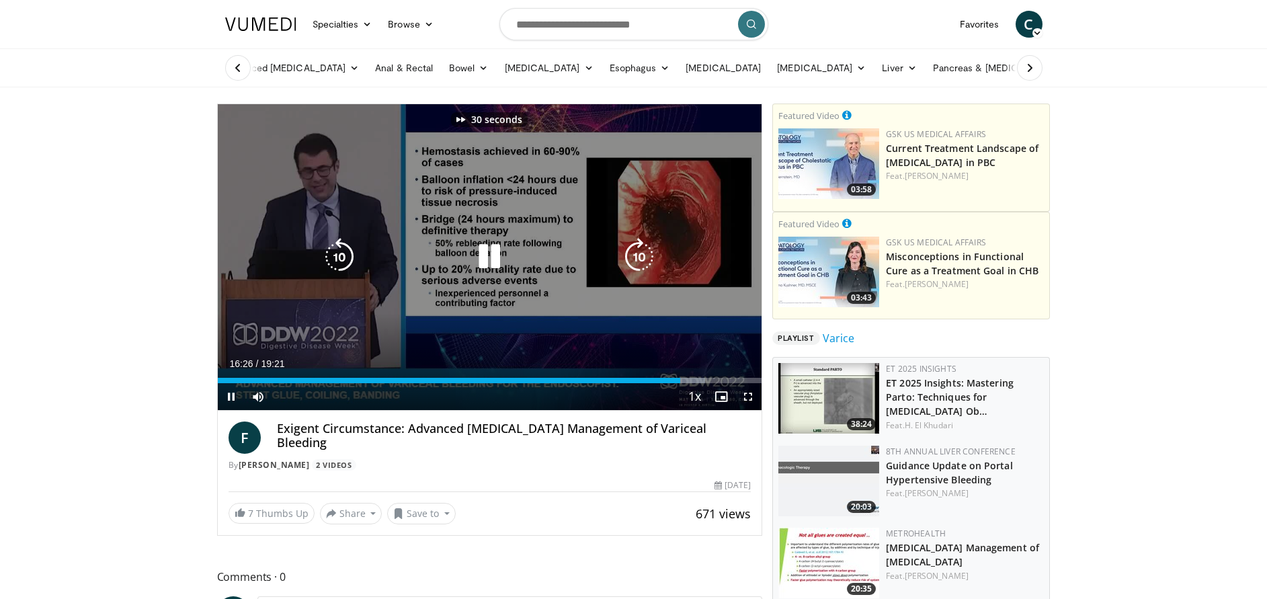
click at [644, 251] on icon "Video Player" at bounding box center [639, 257] width 38 height 38
click at [642, 271] on icon "Video Player" at bounding box center [639, 257] width 38 height 38
click at [650, 260] on icon "Video Player" at bounding box center [639, 257] width 38 height 38
click at [639, 251] on icon "Video Player" at bounding box center [639, 257] width 38 height 38
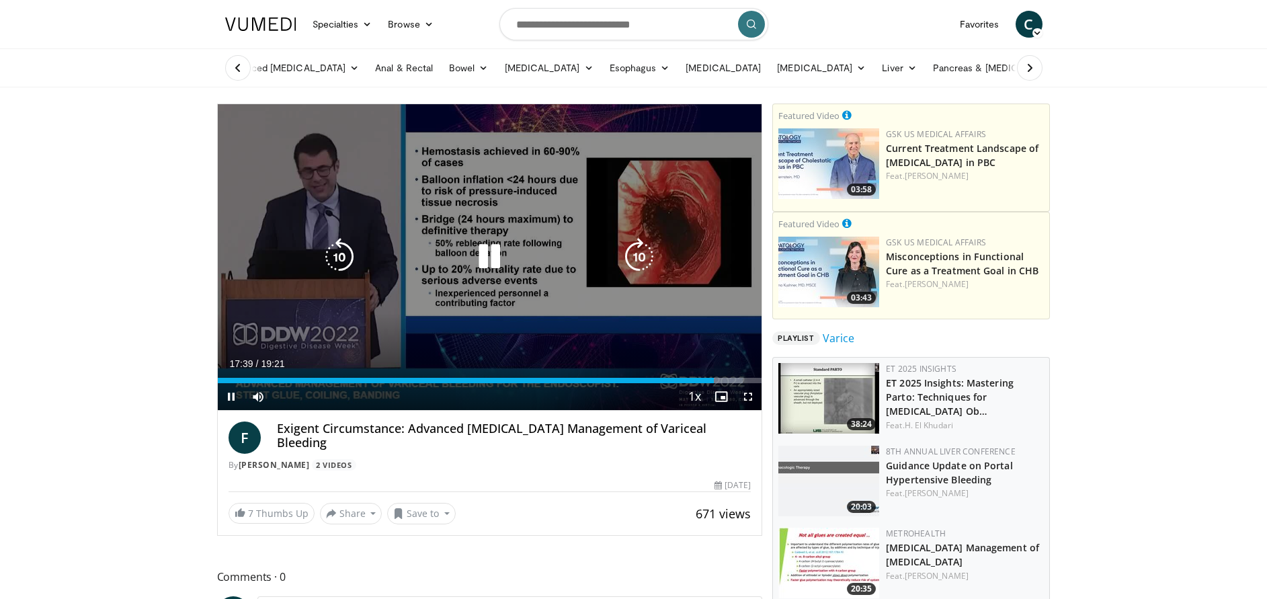
click at [639, 251] on icon "Video Player" at bounding box center [639, 257] width 38 height 38
click at [643, 245] on icon "Video Player" at bounding box center [639, 257] width 38 height 38
click at [646, 241] on icon "Video Player" at bounding box center [639, 257] width 38 height 38
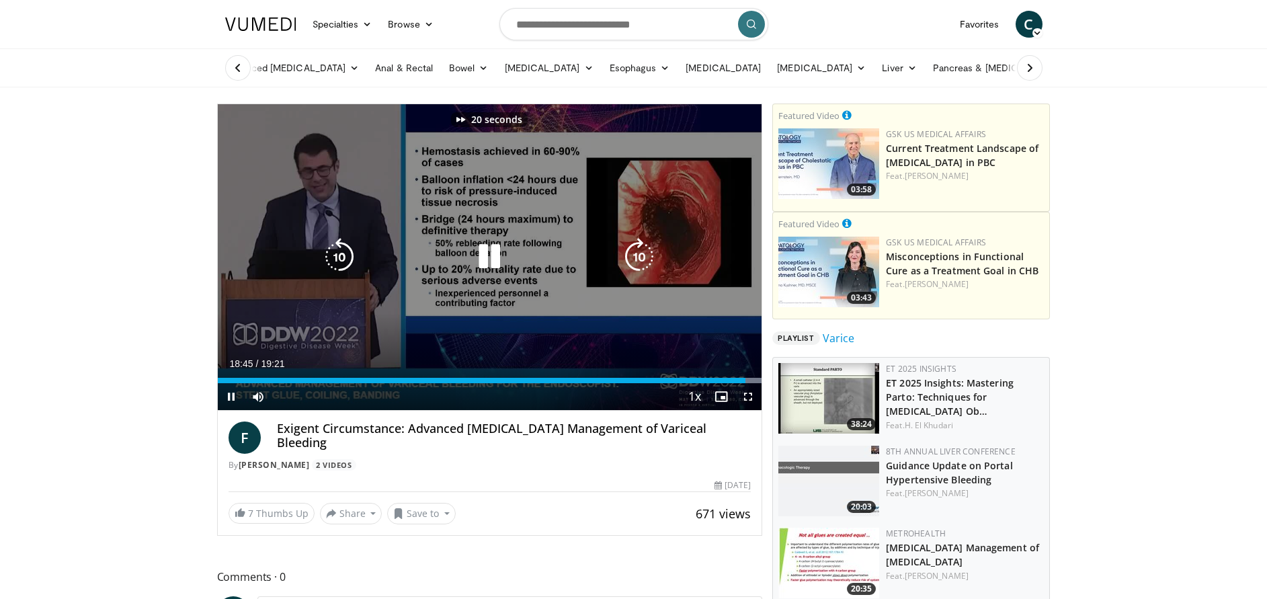
click at [646, 241] on icon "Video Player" at bounding box center [639, 257] width 38 height 38
click at [337, 255] on icon "Video Player" at bounding box center [340, 257] width 38 height 38
click at [644, 263] on icon "Video Player" at bounding box center [639, 257] width 38 height 38
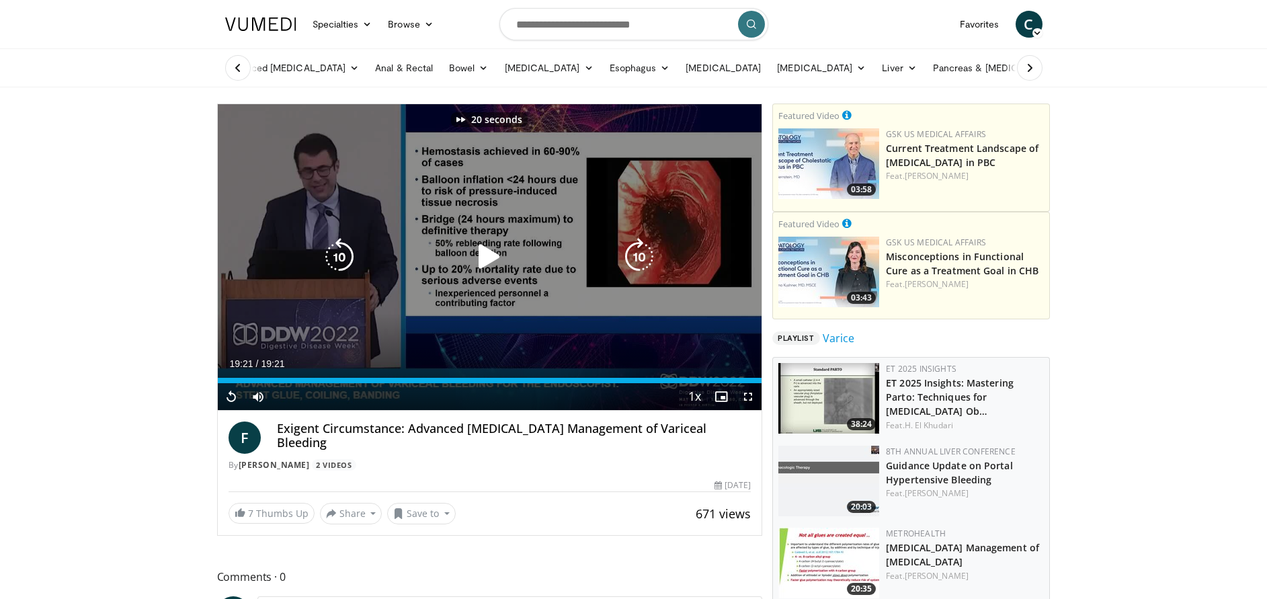
click at [644, 263] on icon "Video Player" at bounding box center [639, 257] width 38 height 38
click at [487, 259] on icon "Video Player" at bounding box center [489, 257] width 38 height 38
click at [349, 258] on icon "Video Player" at bounding box center [340, 257] width 38 height 38
click at [497, 243] on icon "Video Player" at bounding box center [489, 257] width 38 height 38
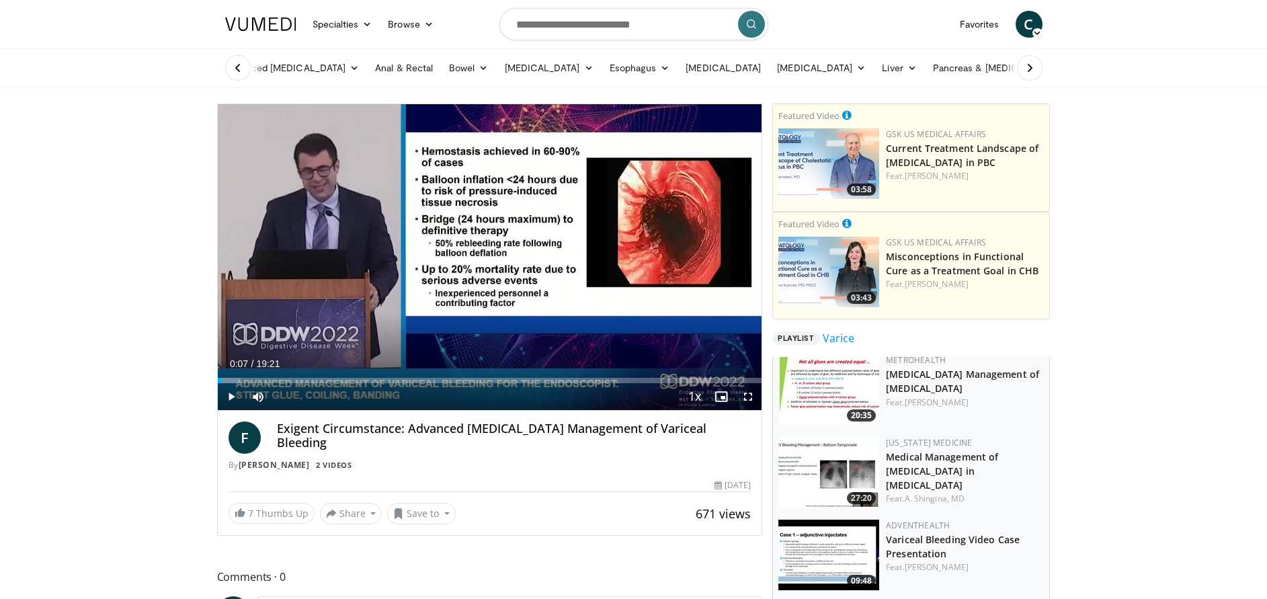
scroll to position [180, 0]
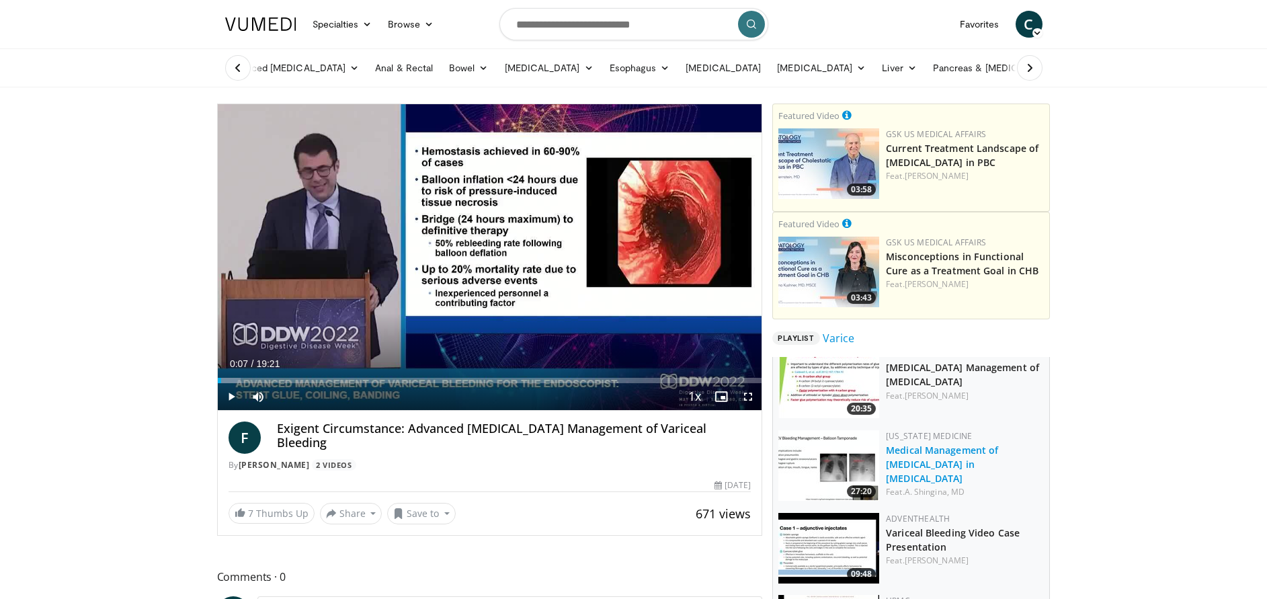
click at [947, 444] on link "Medical Management of [MEDICAL_DATA] in [MEDICAL_DATA]" at bounding box center [942, 463] width 112 height 41
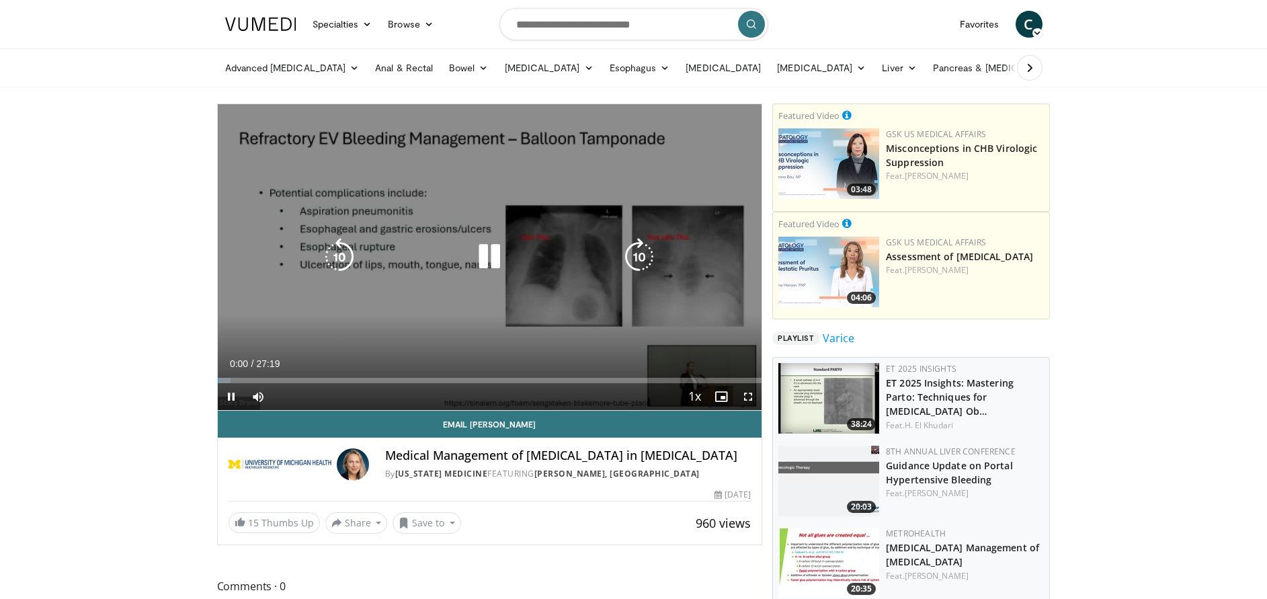
click at [646, 254] on icon "Video Player" at bounding box center [639, 257] width 38 height 38
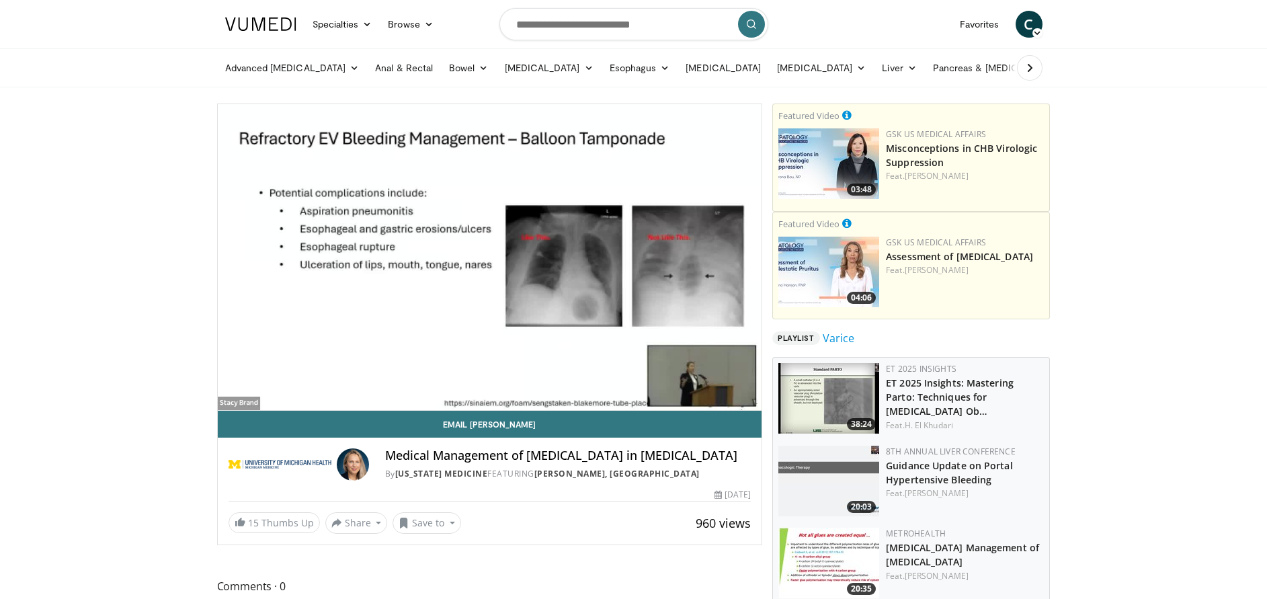
click at [646, 254] on div "10 seconds Tap to unmute" at bounding box center [490, 257] width 544 height 306
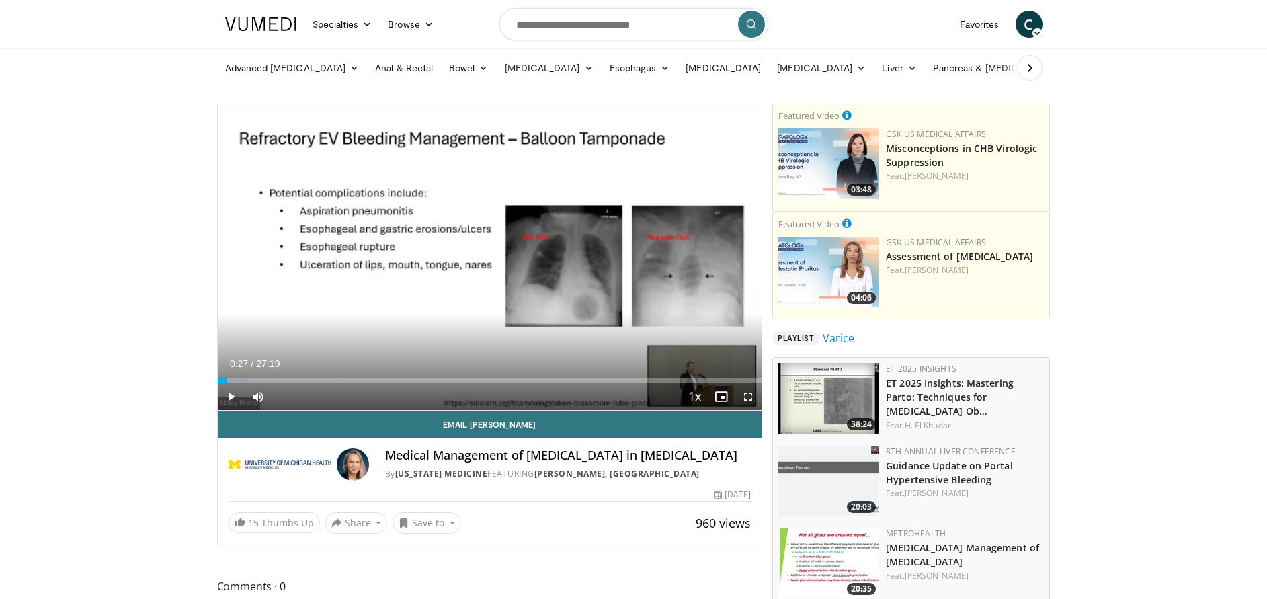
click at [646, 254] on div "10 seconds Tap to unmute" at bounding box center [490, 257] width 544 height 306
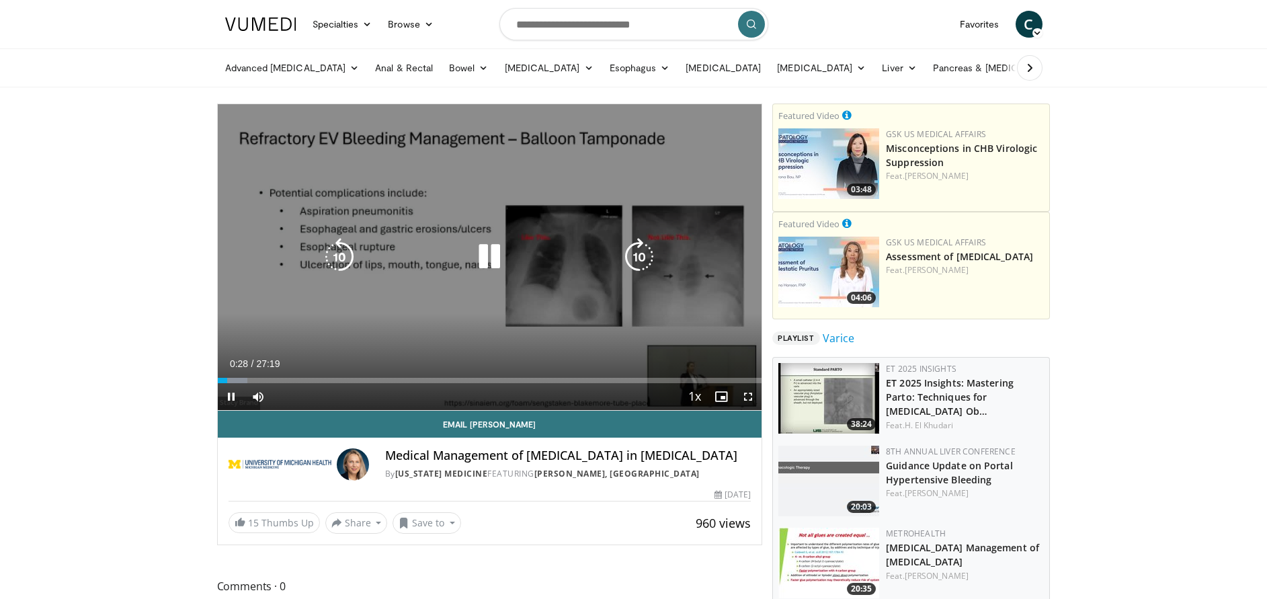
click at [634, 257] on icon "Video Player" at bounding box center [639, 257] width 38 height 38
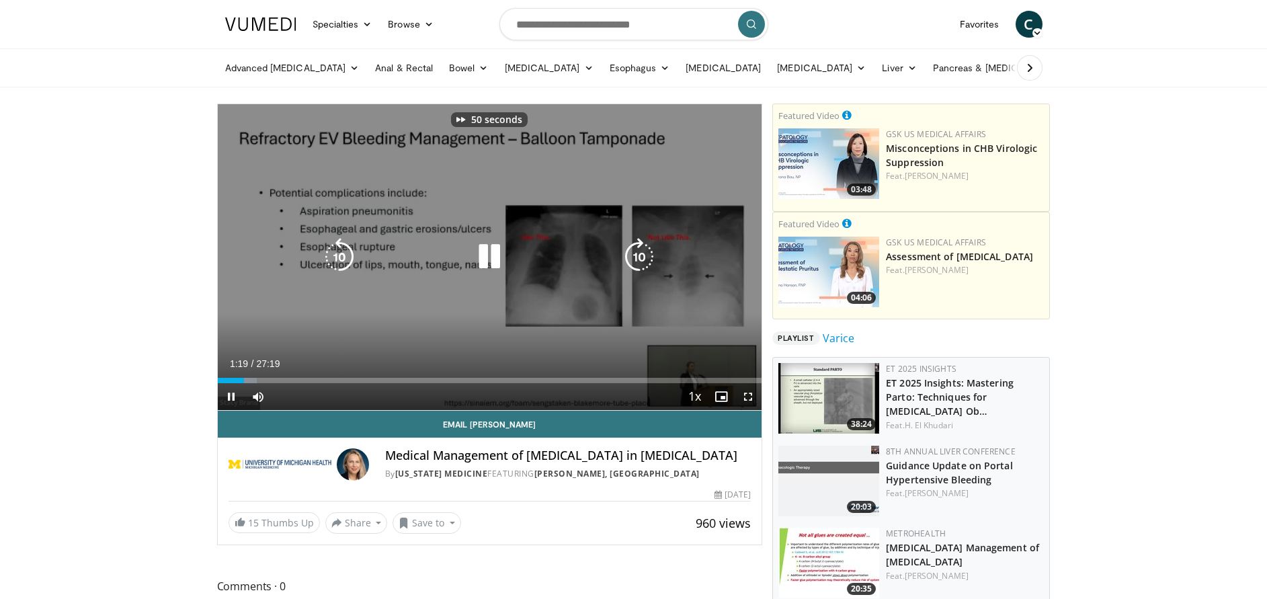
click at [634, 257] on icon "Video Player" at bounding box center [639, 257] width 38 height 38
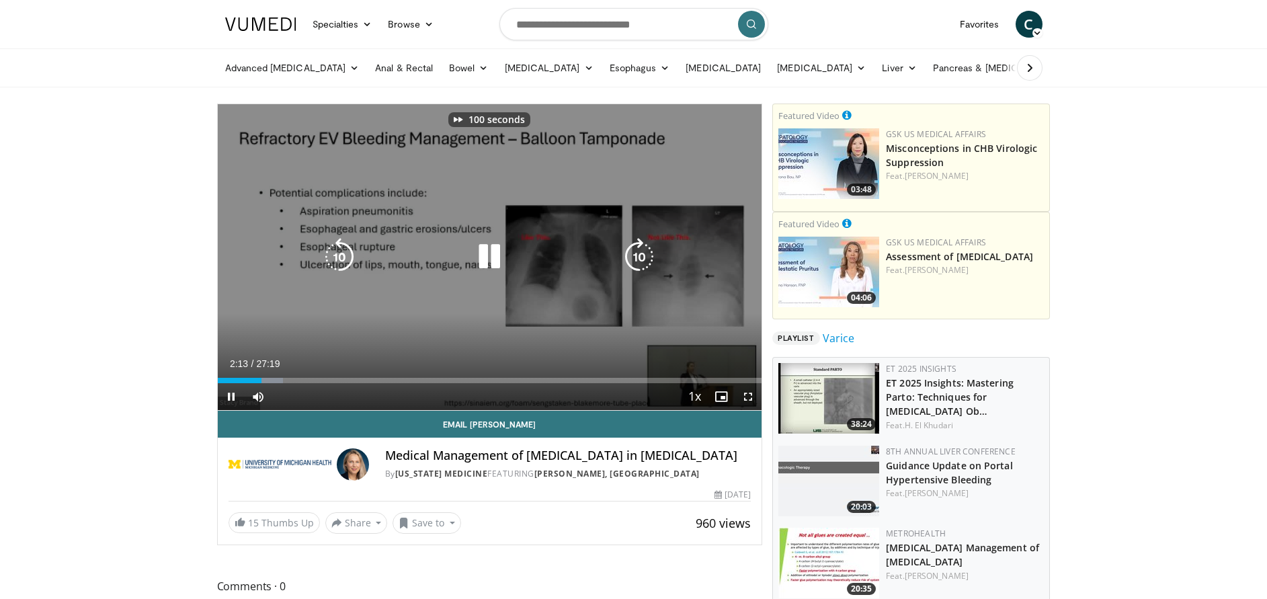
click at [634, 257] on icon "Video Player" at bounding box center [639, 257] width 38 height 38
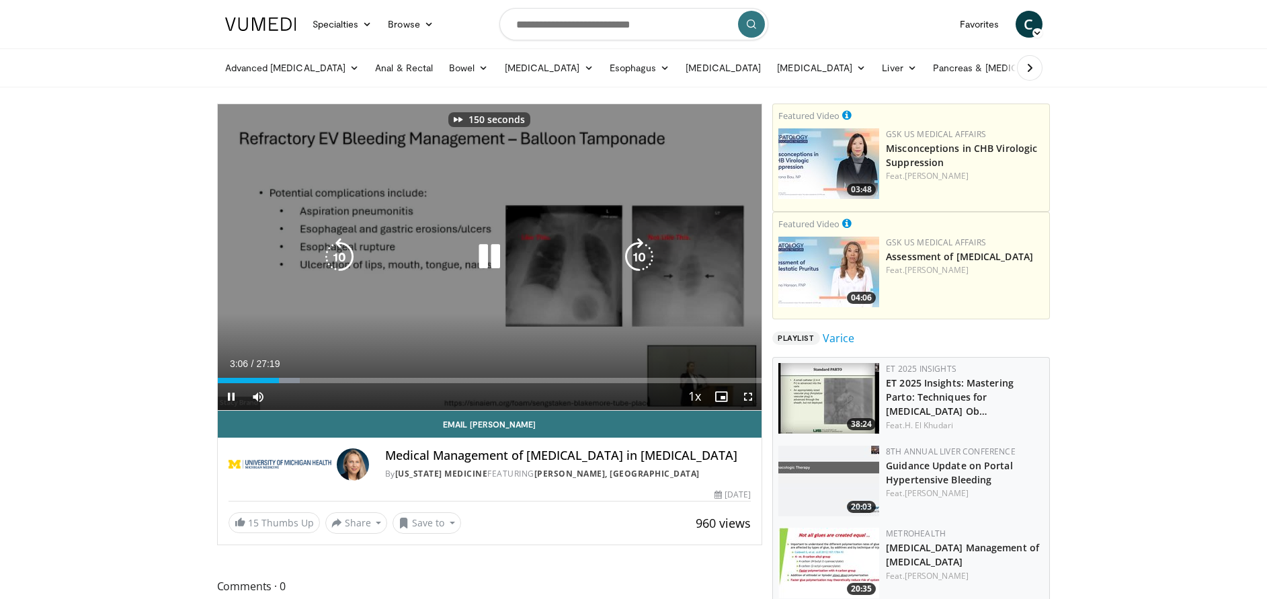
click at [634, 257] on icon "Video Player" at bounding box center [639, 257] width 38 height 38
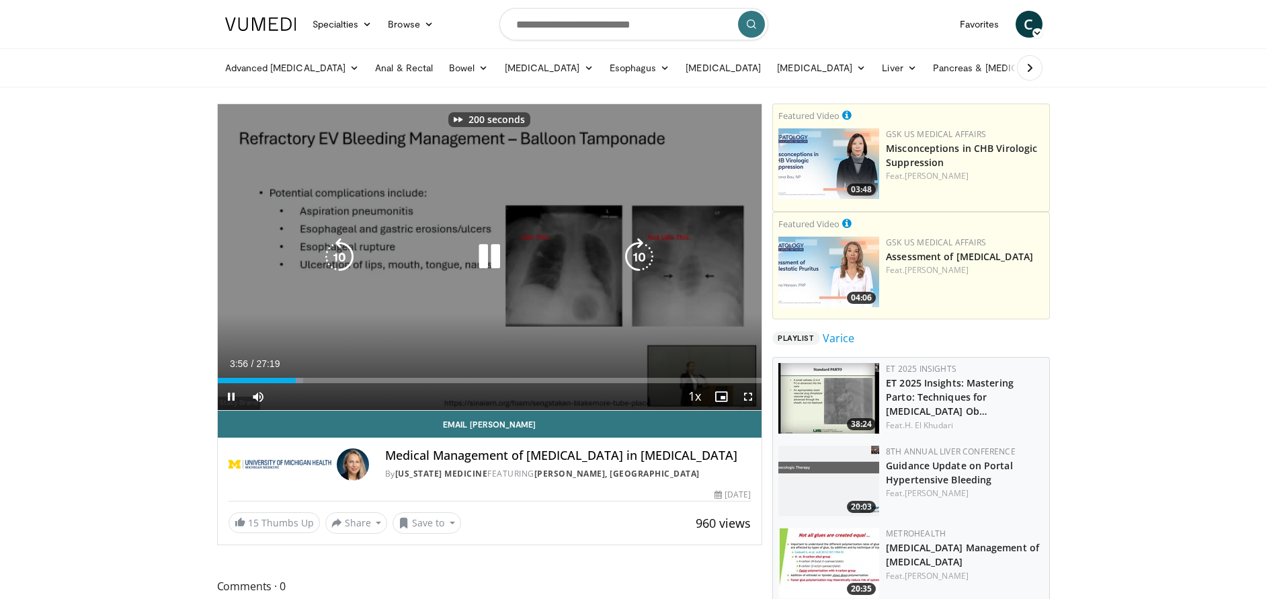
click at [634, 257] on icon "Video Player" at bounding box center [639, 257] width 38 height 38
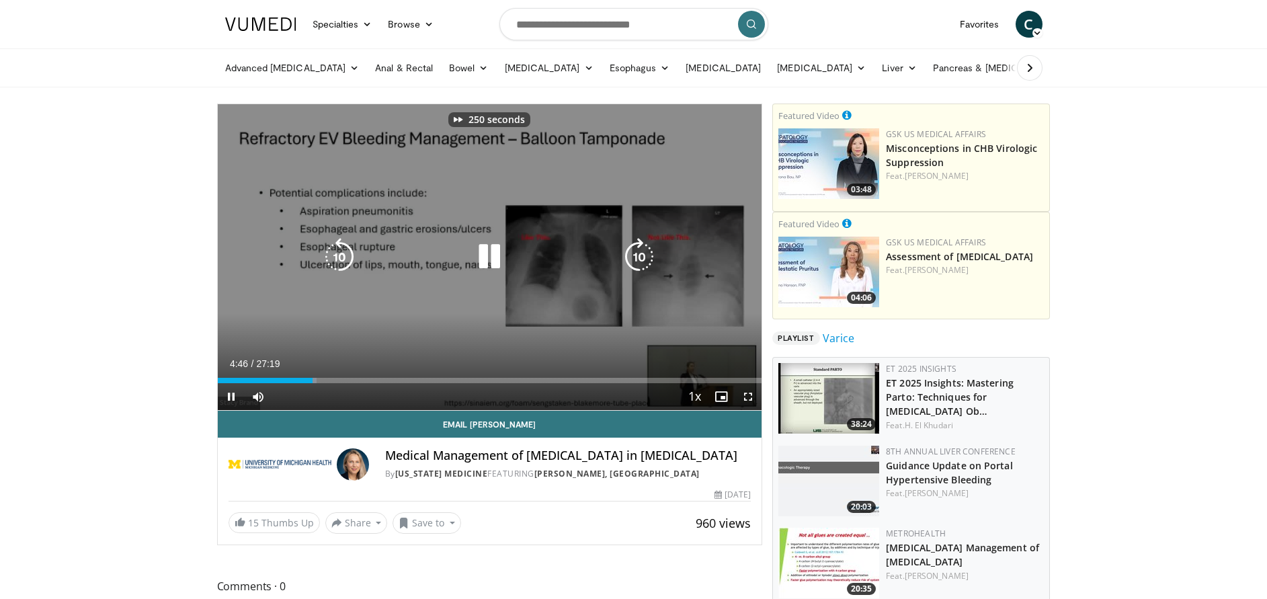
click at [634, 257] on icon "Video Player" at bounding box center [639, 257] width 38 height 38
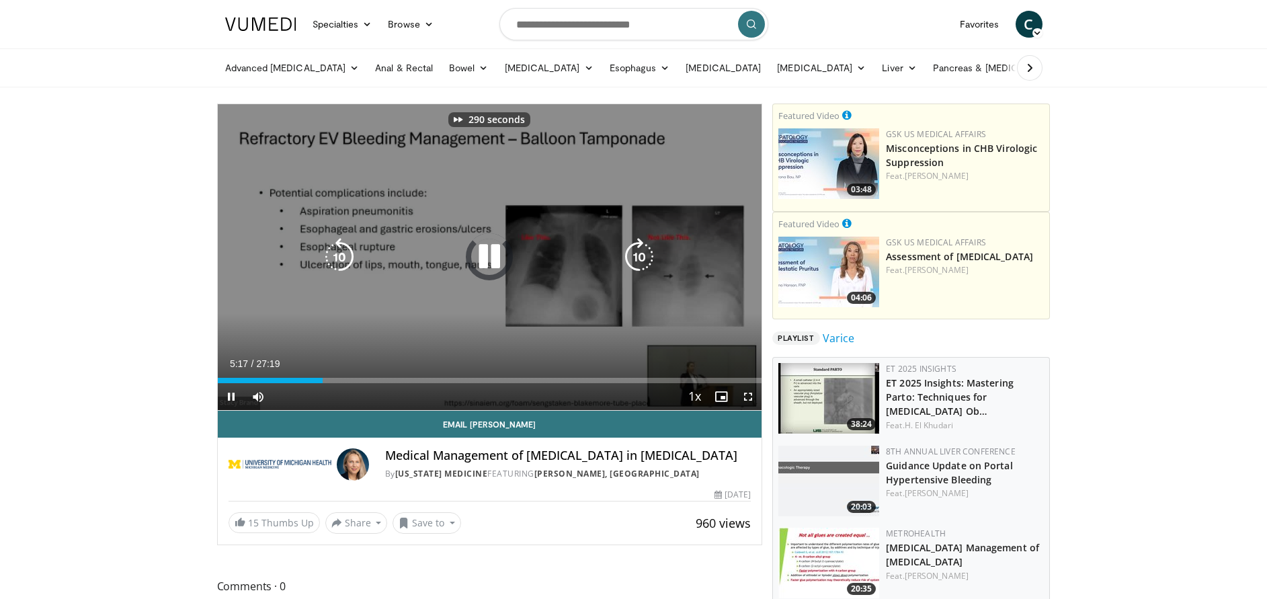
click at [634, 257] on icon "Video Player" at bounding box center [639, 257] width 38 height 38
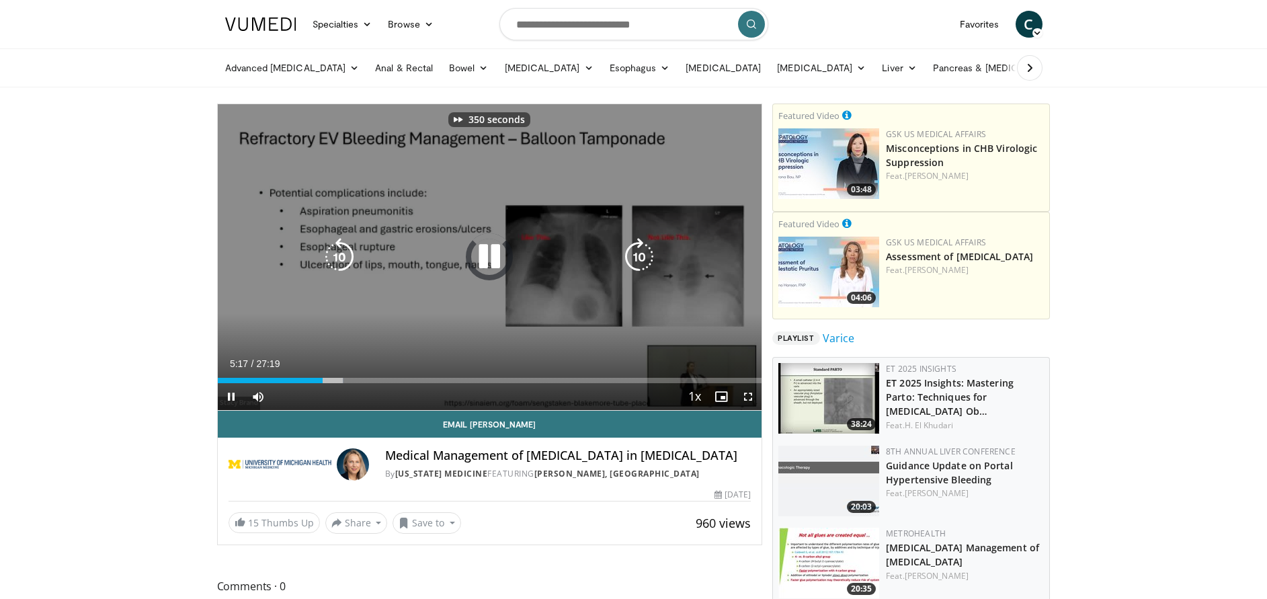
click at [634, 257] on icon "Video Player" at bounding box center [639, 257] width 38 height 38
